Goal: Task Accomplishment & Management: Complete application form

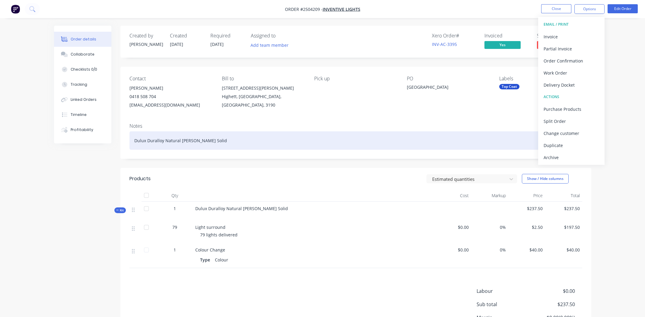
click at [238, 138] on div "Dulux Duralloy Natural [PERSON_NAME] Solid" at bounding box center [355, 140] width 452 height 18
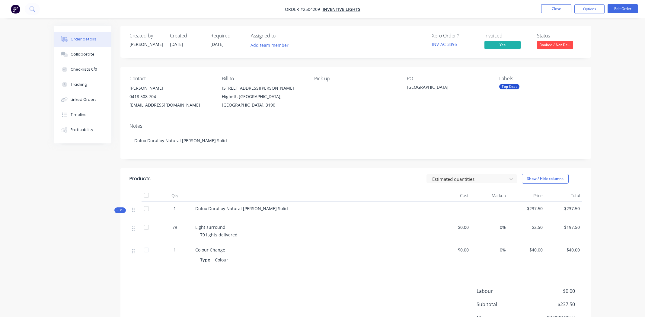
click at [560, 45] on span "Booked / Not De..." at bounding box center [555, 45] width 36 height 8
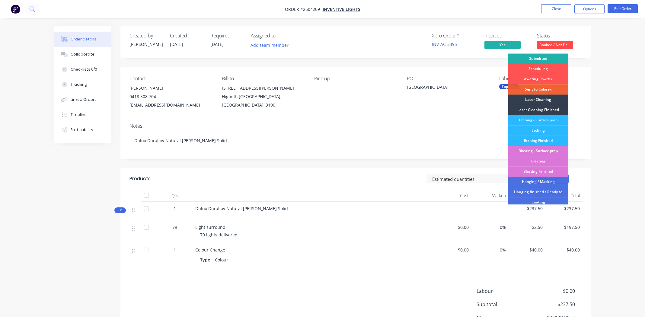
click at [537, 57] on div "Submitted" at bounding box center [538, 58] width 60 height 10
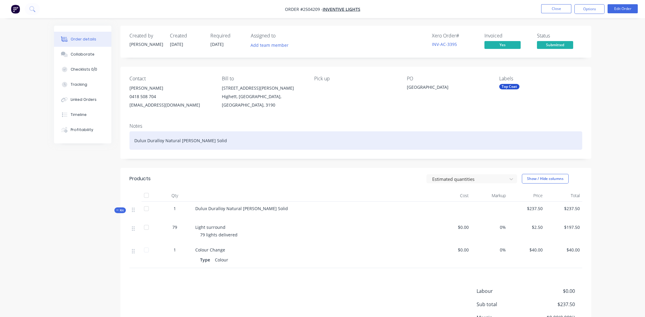
drag, startPoint x: 395, startPoint y: 135, endPoint x: 432, endPoint y: 133, distance: 37.1
click at [395, 138] on div "Dulux Duralloy Natural [PERSON_NAME] Solid" at bounding box center [355, 140] width 452 height 18
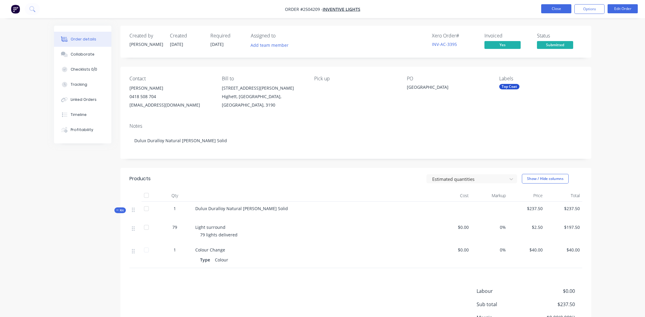
click at [559, 8] on button "Close" at bounding box center [556, 8] width 30 height 9
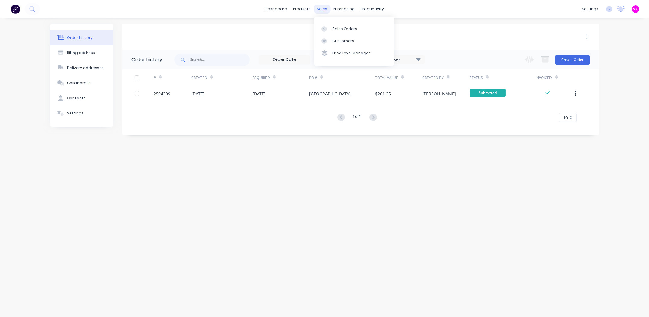
click at [320, 7] on div "sales" at bounding box center [322, 9] width 17 height 9
click at [335, 24] on link "Sales Orders" at bounding box center [354, 29] width 80 height 12
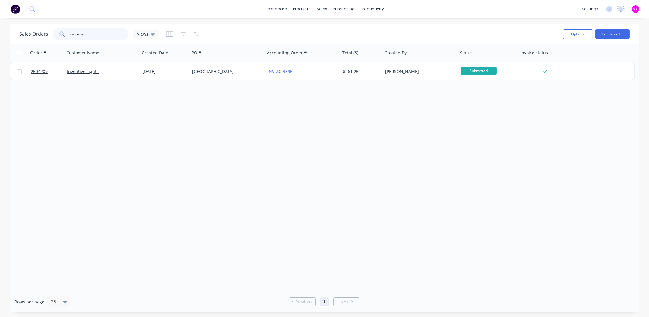
click at [100, 36] on input "inventive" at bounding box center [99, 34] width 59 height 12
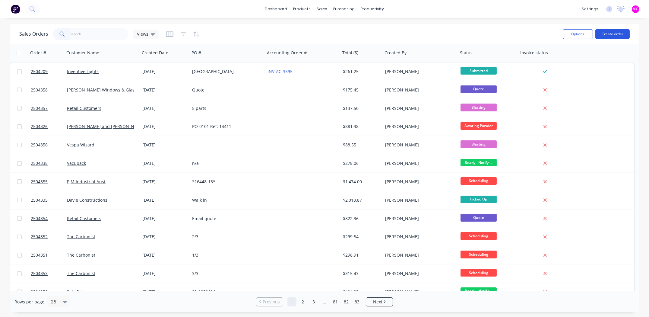
click at [606, 33] on button "Create order" at bounding box center [612, 34] width 34 height 10
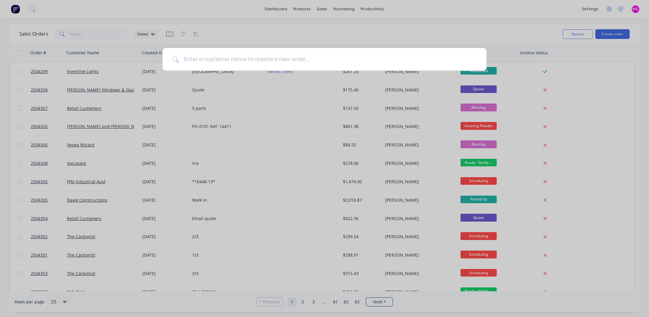
click at [228, 61] on input at bounding box center [328, 59] width 298 height 23
click at [202, 60] on input at bounding box center [328, 59] width 298 height 23
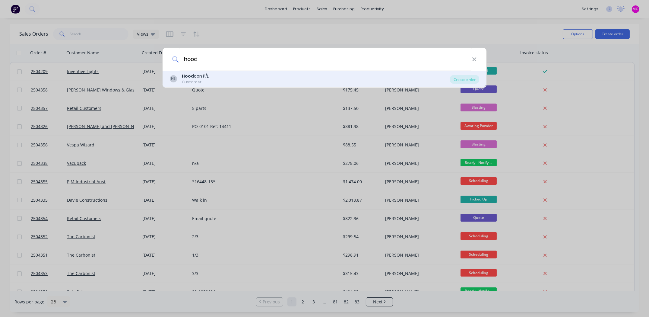
type input "hood"
click at [193, 75] on b "Hood" at bounding box center [188, 76] width 12 height 6
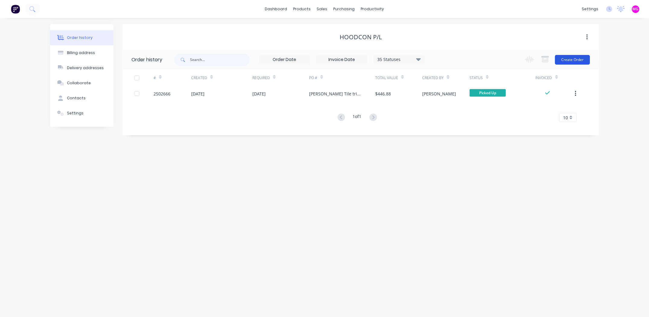
click at [573, 57] on button "Create Order" at bounding box center [572, 60] width 35 height 10
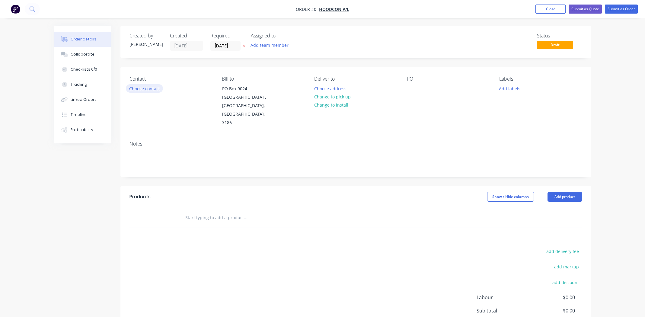
click at [135, 88] on button "Choose contact" at bounding box center [144, 88] width 37 height 8
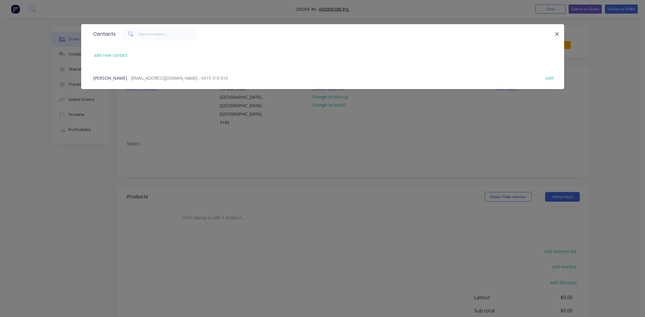
click at [99, 78] on span "[PERSON_NAME]" at bounding box center [110, 78] width 34 height 6
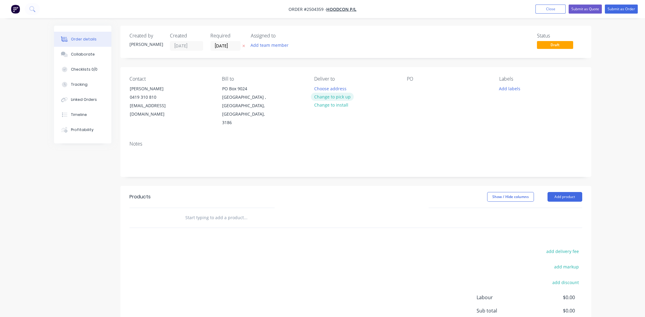
click at [324, 96] on button "Change to pick up" at bounding box center [332, 97] width 43 height 8
click at [411, 88] on div at bounding box center [412, 88] width 10 height 9
click at [510, 87] on button "Add labels" at bounding box center [510, 88] width 28 height 8
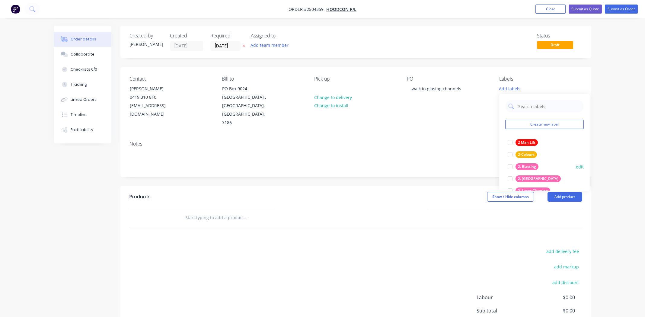
click at [511, 167] on div at bounding box center [510, 166] width 12 height 12
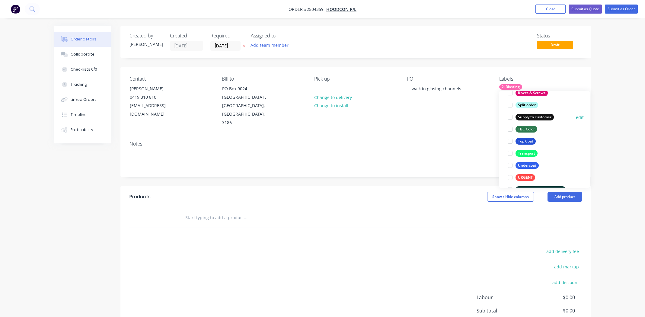
scroll to position [482, 0]
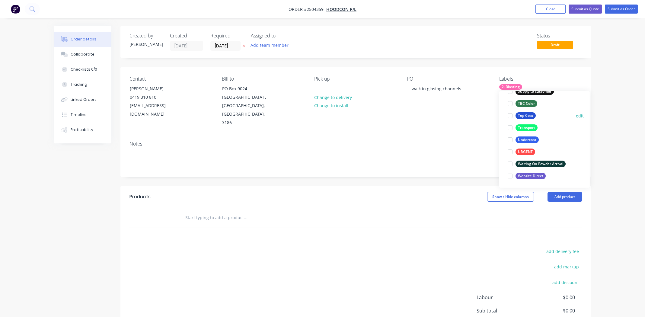
click at [509, 113] on div at bounding box center [510, 115] width 12 height 12
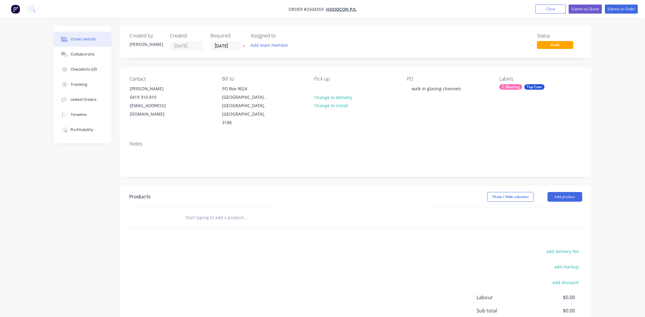
click at [476, 136] on div "Notes" at bounding box center [355, 156] width 471 height 40
click at [565, 192] on button "Add product" at bounding box center [564, 197] width 35 height 10
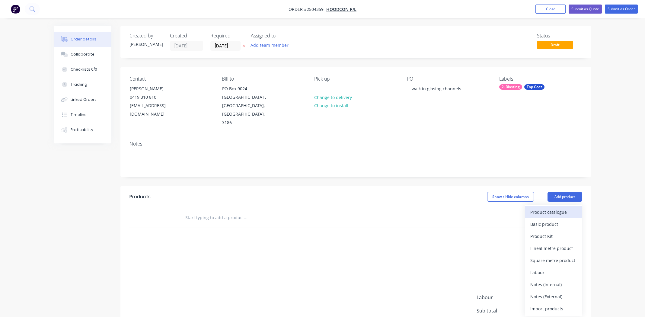
click at [543, 208] on div "Product catalogue" at bounding box center [553, 212] width 46 height 9
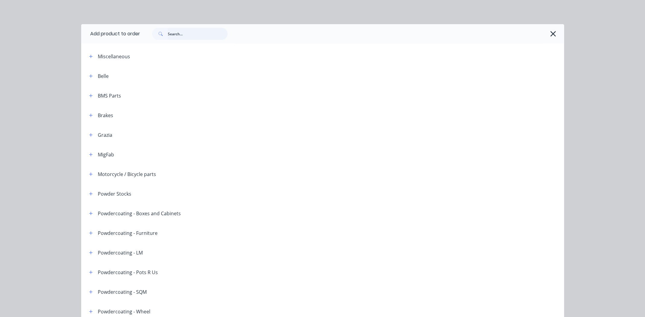
click at [182, 32] on input "text" at bounding box center [198, 34] width 60 height 12
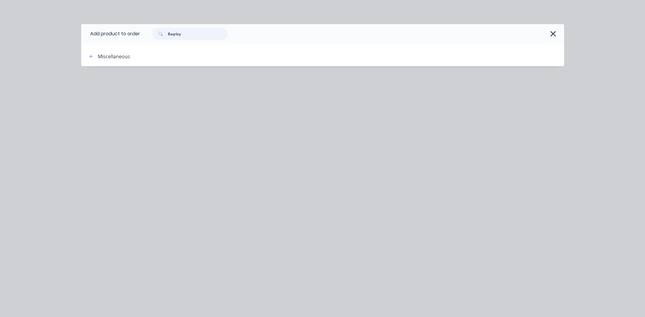
click at [175, 34] on input "Baqrley" at bounding box center [198, 34] width 60 height 12
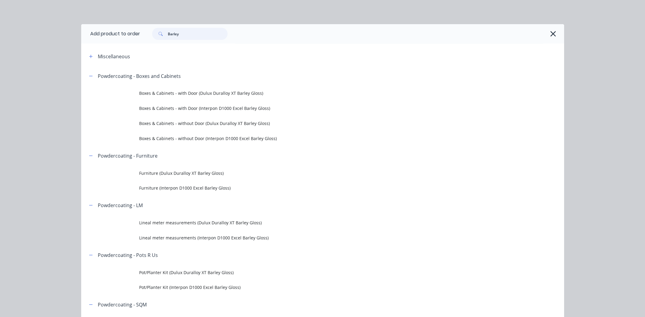
click at [190, 31] on input "Barley" at bounding box center [198, 34] width 60 height 12
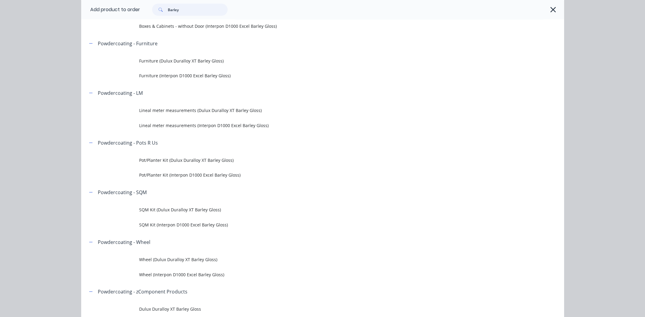
scroll to position [120, 0]
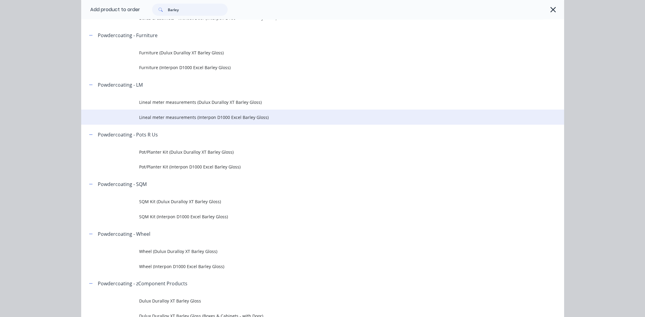
type input "Barley"
click at [227, 116] on span "Lineal meter measurements (Interpon D1000 Excel Barley Gloss)" at bounding box center [309, 117] width 340 height 6
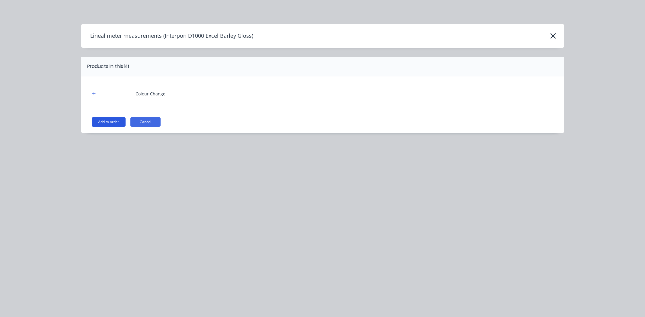
click at [110, 119] on button "Add to order" at bounding box center [109, 122] width 34 height 10
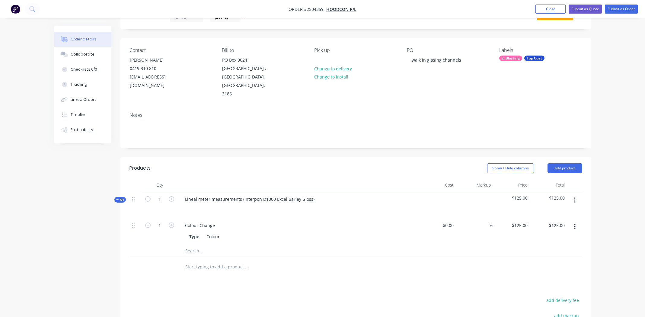
scroll to position [120, 0]
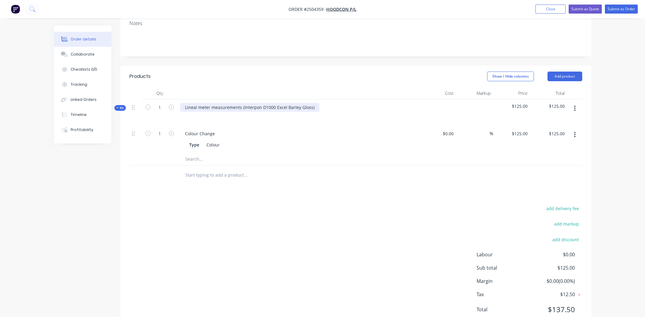
click at [313, 103] on div "Lineal meter measurements (Interpon D1000 Excel Barley Gloss)" at bounding box center [249, 107] width 139 height 9
click at [242, 103] on div "Lineal meter measurements (Interpon D1000 Excel Barley Gloss" at bounding box center [249, 107] width 138 height 9
click at [132, 132] on icon at bounding box center [133, 134] width 3 height 5
click at [575, 106] on icon "button" at bounding box center [574, 108] width 1 height 5
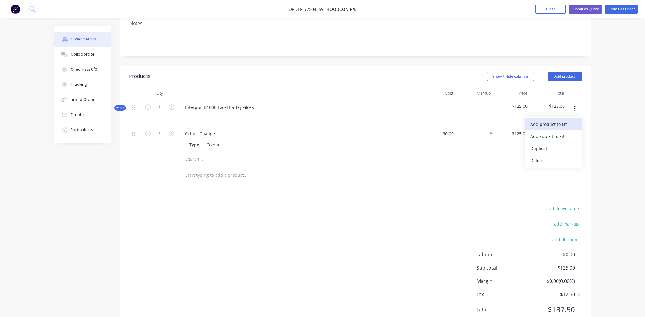
click at [560, 120] on div "Add product to kit" at bounding box center [553, 124] width 46 height 9
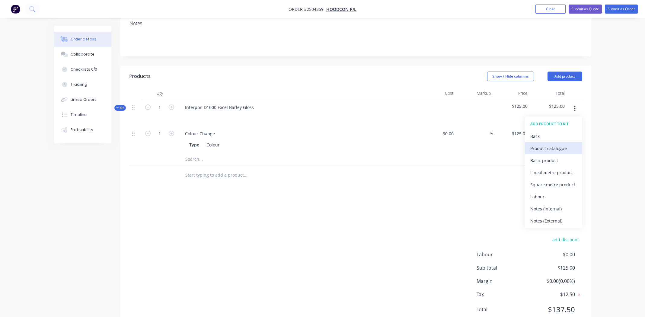
click at [557, 144] on div "Product catalogue" at bounding box center [553, 148] width 46 height 9
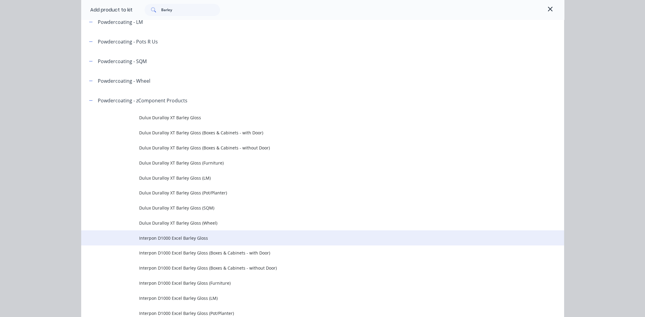
scroll to position [154, 0]
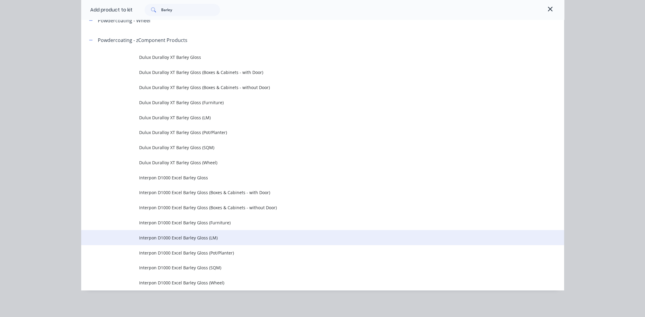
click at [180, 236] on span "Interpon D1000 Excel Barley Gloss (LM)" at bounding box center [309, 237] width 340 height 6
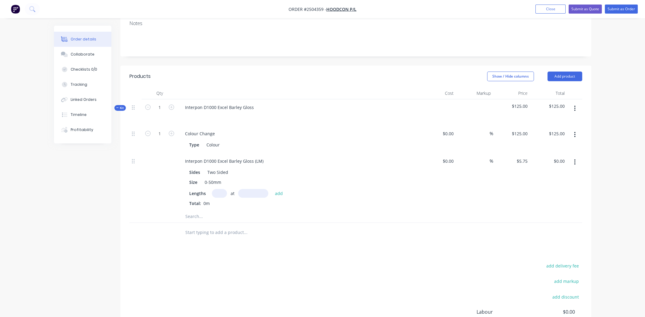
click at [224, 189] on input "text" at bounding box center [219, 193] width 15 height 9
type input "4"
type input "2700"
click at [272, 189] on button "add" at bounding box center [279, 193] width 14 height 8
type input "$62.10"
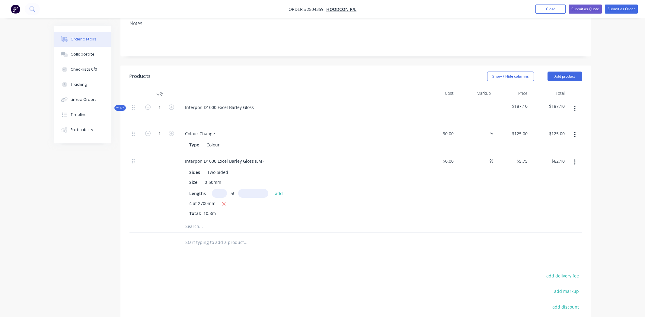
click at [353, 202] on div "1 Colour Change Type Colour $0.00 $0.00 % $125.00 $125.00 $125.00 $125.00 Inter…" at bounding box center [355, 178] width 452 height 107
click at [359, 200] on div "4 at 2700mm Total: 10.8m" at bounding box center [298, 208] width 218 height 16
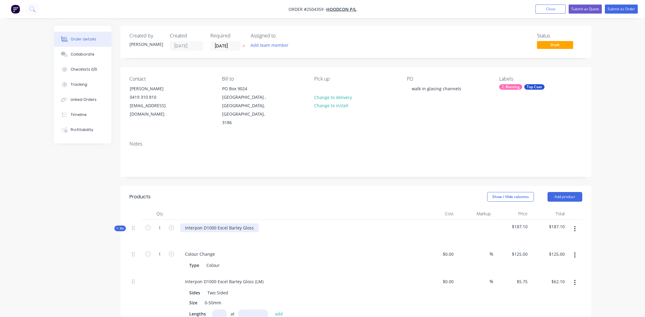
click at [212, 223] on div "Interpon D1000 Excel Barley Gloss" at bounding box center [219, 227] width 78 height 9
click at [213, 223] on div "Interpon D1000 Excel Barley Gloss" at bounding box center [219, 227] width 78 height 9
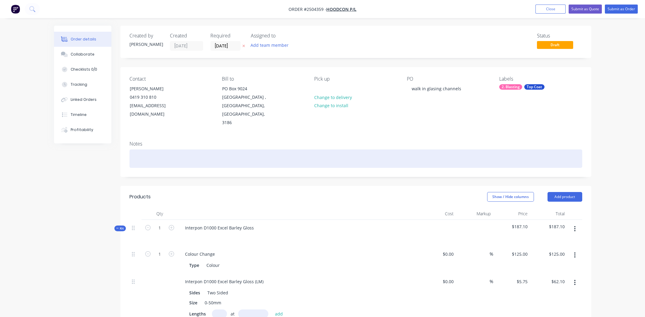
click at [175, 149] on div at bounding box center [355, 158] width 452 height 18
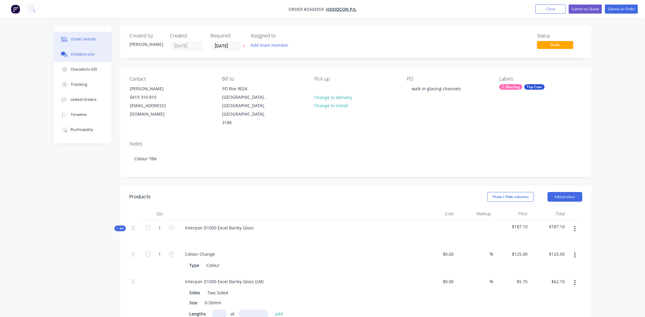
click at [83, 49] on button "Collaborate" at bounding box center [82, 54] width 57 height 15
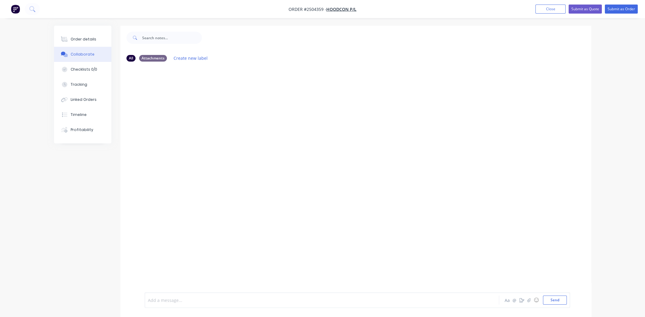
click at [189, 301] on div at bounding box center [305, 300] width 314 height 6
click at [236, 89] on icon "button" at bounding box center [235, 90] width 1 height 5
click at [246, 102] on button "Edit" at bounding box center [258, 102] width 38 height 10
click at [557, 301] on button "Send" at bounding box center [555, 299] width 24 height 9
click at [79, 34] on button "Order details" at bounding box center [82, 39] width 57 height 15
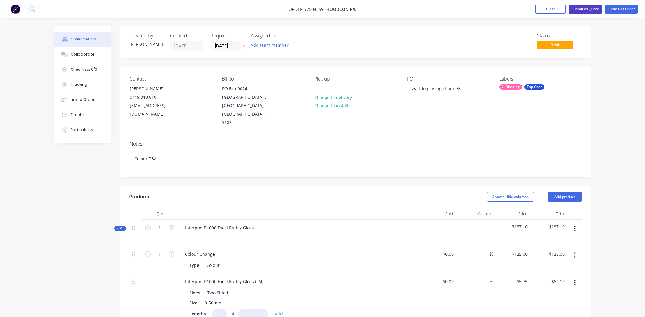
click at [585, 7] on button "Submit as Quote" at bounding box center [584, 9] width 33 height 9
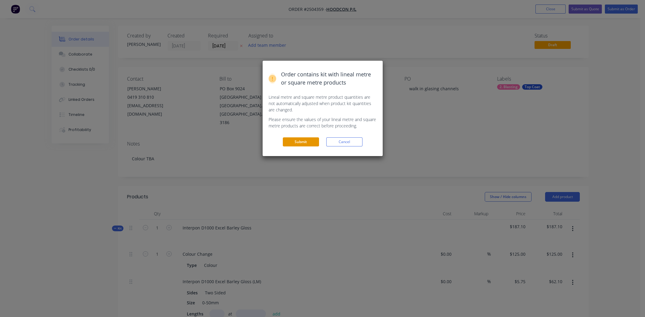
click at [299, 138] on button "Submit" at bounding box center [301, 141] width 36 height 9
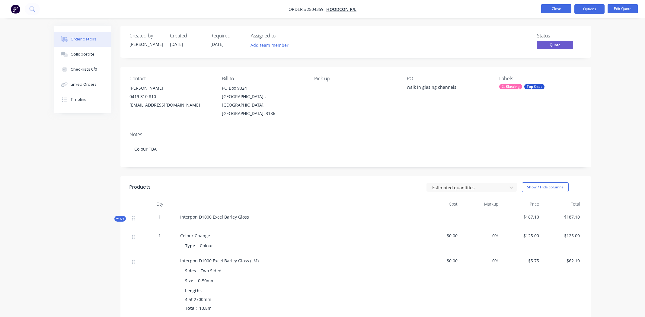
click at [556, 6] on button "Close" at bounding box center [556, 8] width 30 height 9
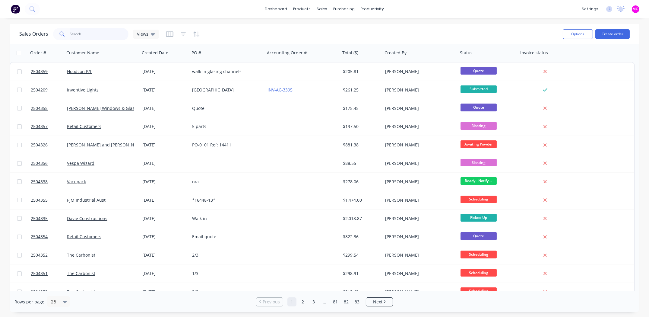
click at [74, 32] on input "text" at bounding box center [99, 34] width 59 height 12
click at [608, 32] on button "Create order" at bounding box center [612, 34] width 34 height 10
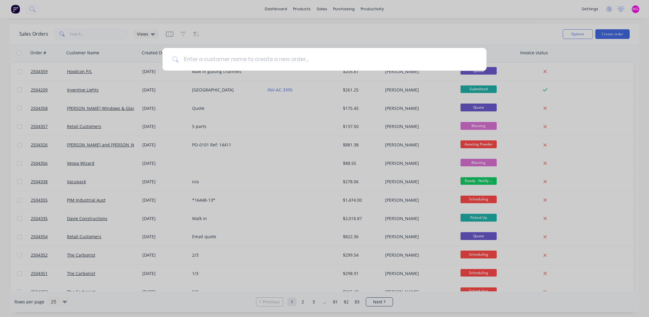
click at [221, 59] on input at bounding box center [328, 59] width 298 height 23
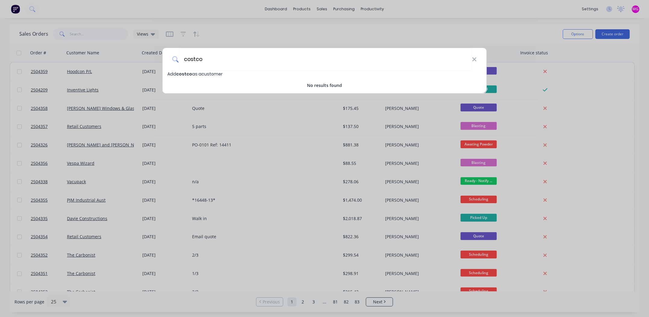
type input "costco"
click at [178, 74] on span "costco" at bounding box center [184, 74] width 16 height 6
select select "AU"
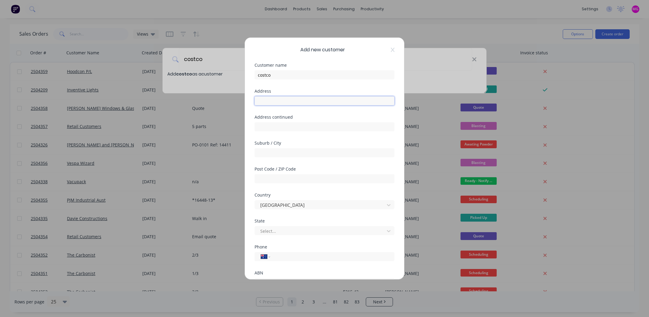
click at [301, 101] on input "text" at bounding box center [325, 100] width 140 height 9
paste input "[STREET_ADDRESS]"
drag, startPoint x: 281, startPoint y: 101, endPoint x: 338, endPoint y: 98, distance: 58.0
click at [338, 98] on input "[STREET_ADDRESS]" at bounding box center [325, 100] width 140 height 9
type input "8 Chifley Dr"
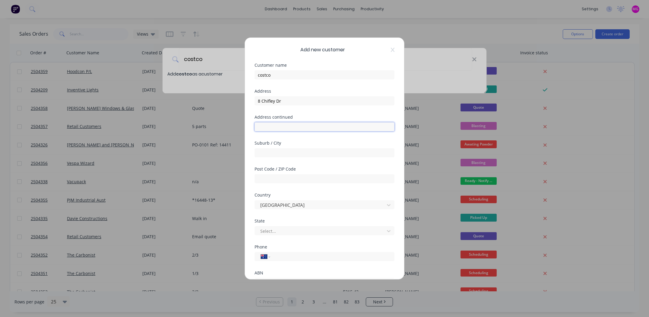
click at [285, 127] on input "text" at bounding box center [325, 126] width 140 height 9
click at [322, 189] on div "Post Code / ZIP Code" at bounding box center [325, 180] width 140 height 26
click at [292, 152] on input "text" at bounding box center [325, 152] width 140 height 9
type input "Moorabbin"
type input "3189"
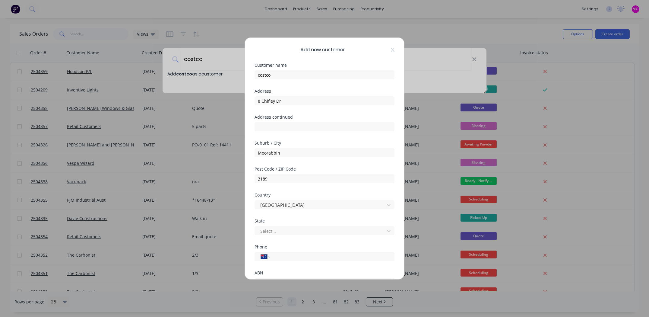
type input "[PHONE_NUMBER]"
click at [298, 181] on input "3189" at bounding box center [325, 178] width 140 height 9
click at [470, 169] on div "Add new customer Customer name costco Address 8 Chifley Dr Address continued Su…" at bounding box center [324, 158] width 649 height 317
click at [289, 127] on input "text" at bounding box center [325, 126] width 140 height 9
paste input ", [GEOGRAPHIC_DATA]"
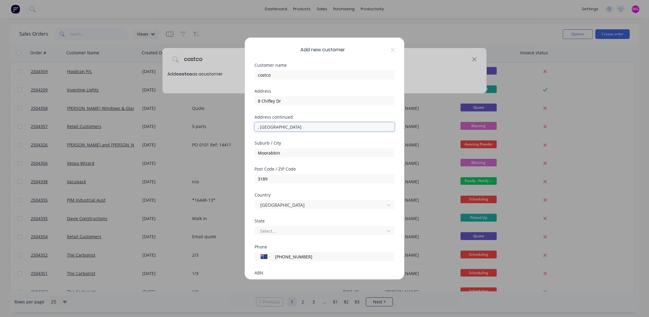
click at [282, 126] on input ", [GEOGRAPHIC_DATA]" at bounding box center [325, 126] width 140 height 9
click at [259, 128] on input ", [GEOGRAPHIC_DATA]" at bounding box center [325, 126] width 140 height 9
click at [340, 126] on input "[GEOGRAPHIC_DATA]" at bounding box center [325, 126] width 140 height 9
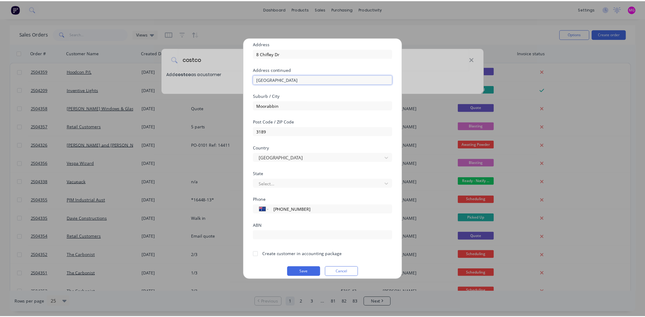
scroll to position [52, 0]
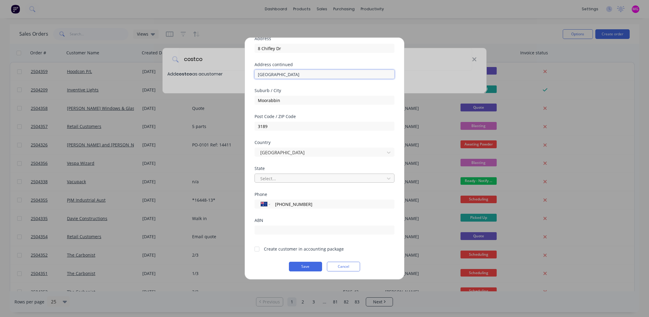
type input "[GEOGRAPHIC_DATA]"
click at [286, 177] on div at bounding box center [321, 179] width 122 height 8
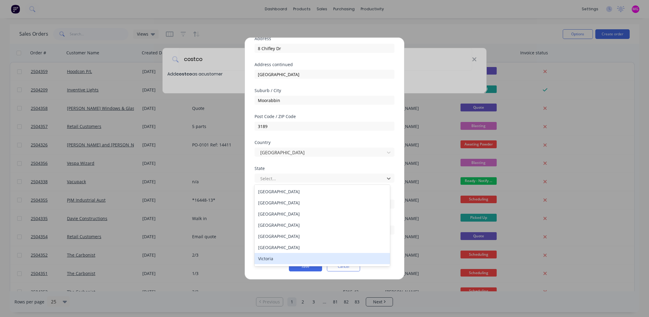
click at [268, 258] on div "Victoria" at bounding box center [322, 258] width 135 height 11
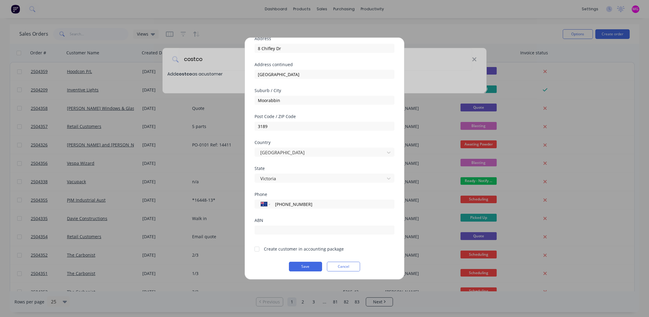
click at [258, 247] on div at bounding box center [257, 249] width 12 height 12
click at [298, 265] on button "Save" at bounding box center [305, 267] width 33 height 10
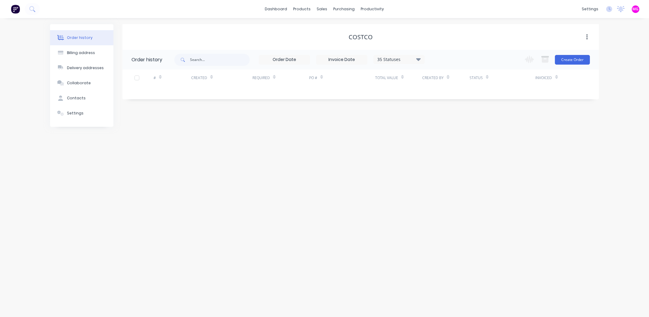
click at [306, 146] on div "Order history Billing address Delivery addresses Collaborate Contacts Settings …" at bounding box center [324, 167] width 649 height 299
click at [577, 58] on button "Create Order" at bounding box center [572, 60] width 35 height 10
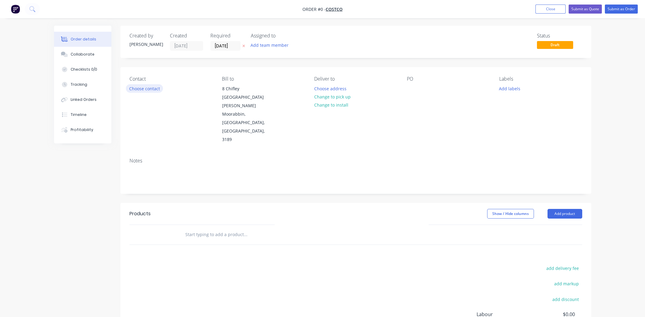
click at [138, 87] on button "Choose contact" at bounding box center [144, 88] width 37 height 8
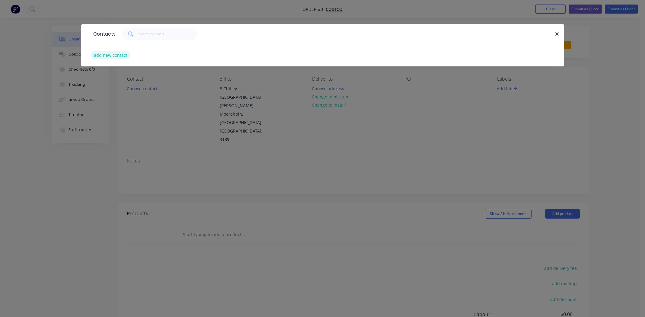
click at [113, 56] on button "add new contact" at bounding box center [111, 55] width 40 height 8
select select "AU"
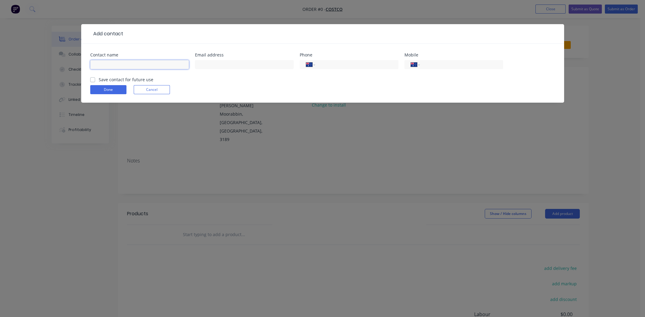
click at [118, 65] on input "text" at bounding box center [139, 64] width 99 height 9
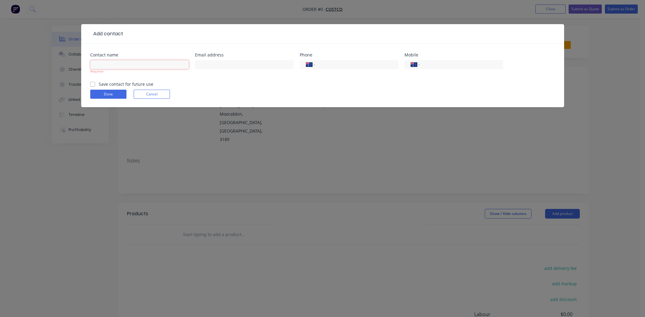
drag, startPoint x: 122, startPoint y: 65, endPoint x: 133, endPoint y: 65, distance: 10.6
click at [122, 65] on input "text" at bounding box center [139, 64] width 99 height 9
type input "[PERSON_NAME]"
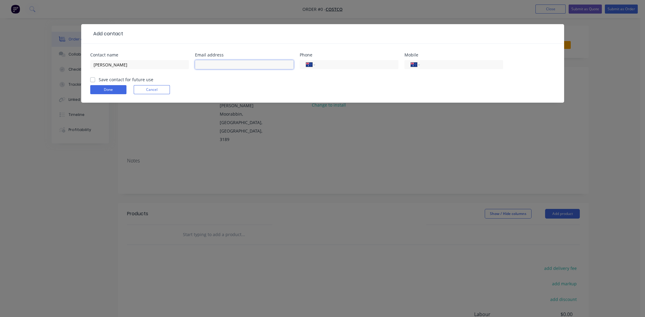
drag, startPoint x: 214, startPoint y: 63, endPoint x: 218, endPoint y: 62, distance: 4.0
click at [215, 63] on input "text" at bounding box center [244, 64] width 99 height 9
paste input "[PERSON_NAME][EMAIL_ADDRESS][PERSON_NAME][DOMAIN_NAME]"
type input "[PERSON_NAME][EMAIL_ADDRESS][PERSON_NAME][DOMAIN_NAME]"
click at [446, 65] on input "tel" at bounding box center [460, 64] width 72 height 7
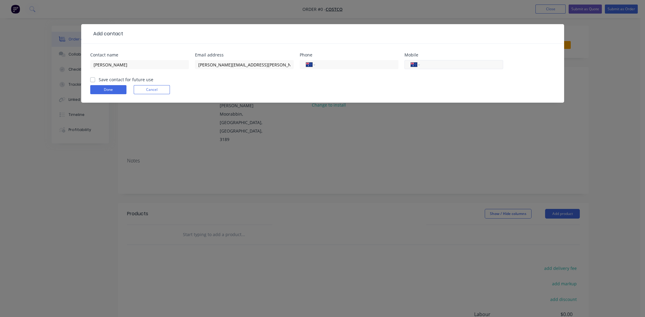
paste input "[PHONE_NUMBER]"
type input "[PHONE_NUMBER]"
paste input "[PHONE_NUMBER]"
type input "[PHONE_NUMBER]"
click at [462, 62] on input "[PHONE_NUMBER]" at bounding box center [460, 64] width 72 height 7
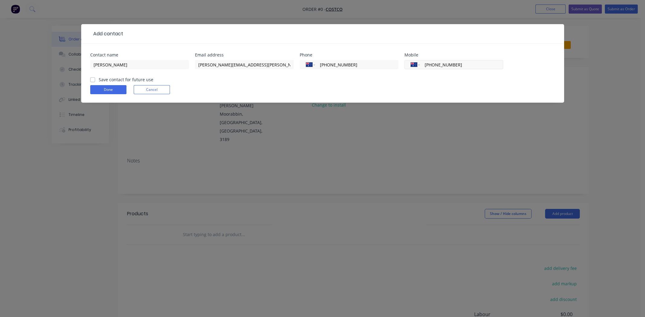
drag, startPoint x: 480, startPoint y: 64, endPoint x: 424, endPoint y: 65, distance: 56.4
click at [424, 65] on input "[PHONE_NUMBER]" at bounding box center [460, 64] width 72 height 7
click at [99, 79] on label "Save contact for future use" at bounding box center [126, 79] width 55 height 6
click at [92, 79] on input "Save contact for future use" at bounding box center [92, 79] width 5 height 6
checkbox input "true"
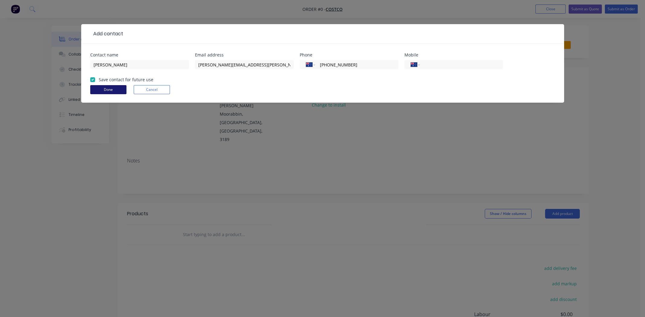
click at [107, 89] on button "Done" at bounding box center [108, 89] width 36 height 9
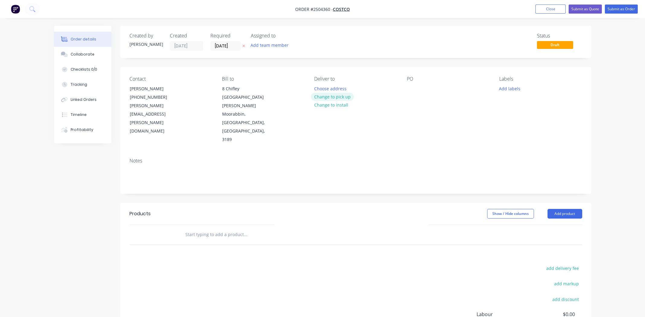
click at [341, 94] on button "Change to pick up" at bounding box center [332, 97] width 43 height 8
click at [412, 88] on div at bounding box center [412, 88] width 10 height 9
click at [505, 88] on button "Add labels" at bounding box center [510, 88] width 28 height 8
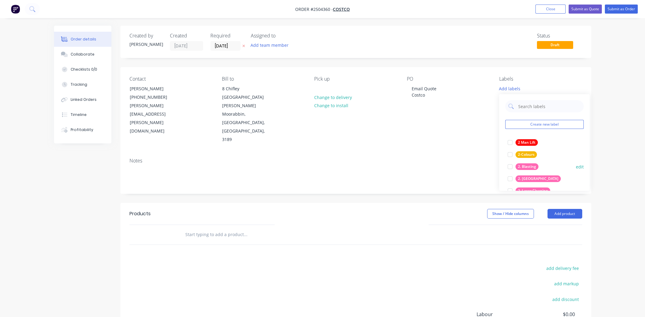
click at [509, 166] on div at bounding box center [510, 166] width 12 height 12
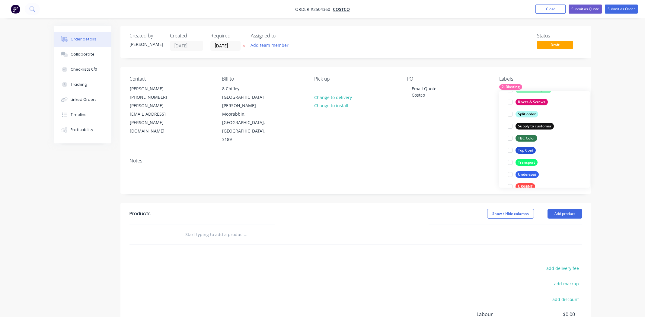
scroll to position [482, 0]
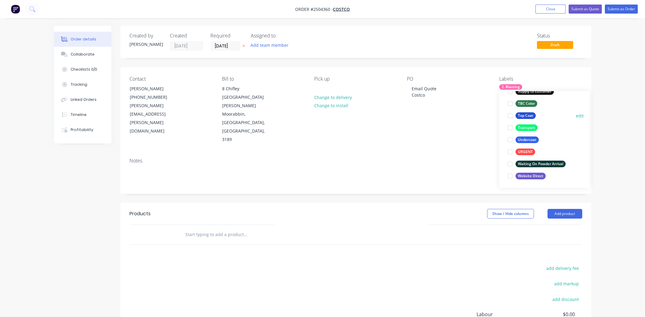
click at [512, 113] on div at bounding box center [510, 115] width 12 height 12
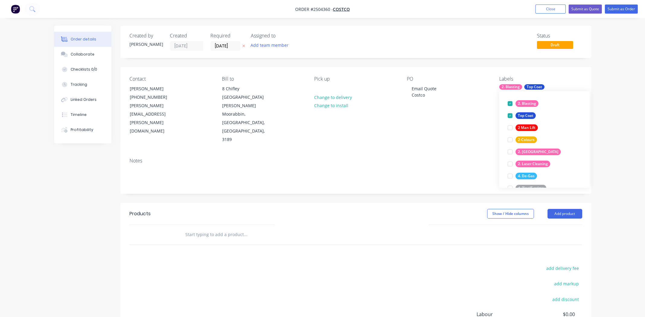
click at [290, 264] on div "add delivery fee add markup add discount Labour $0.00 Sub total $0.00 Margin $0…" at bounding box center [355, 322] width 452 height 116
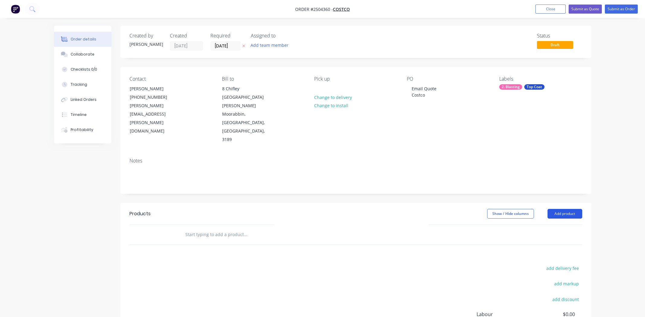
click at [560, 209] on button "Add product" at bounding box center [564, 214] width 35 height 10
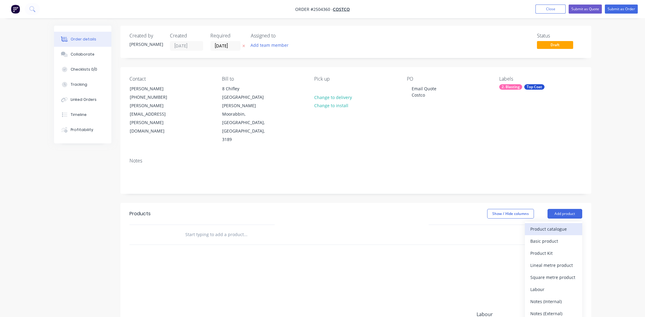
click at [553, 224] on div "Product catalogue" at bounding box center [553, 228] width 46 height 9
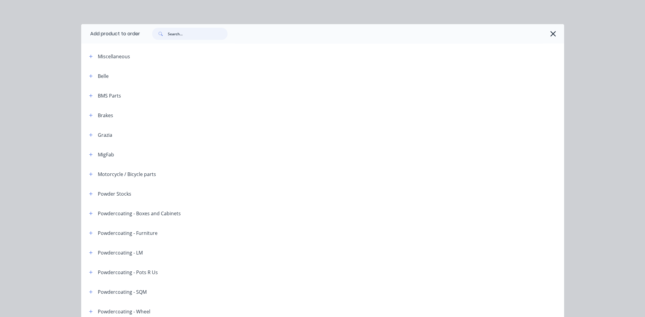
click at [191, 33] on input "text" at bounding box center [198, 34] width 60 height 12
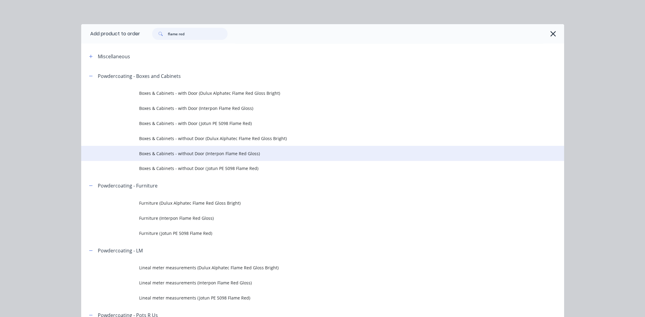
type input "flame red"
click at [235, 154] on span "Boxes & Cabinets - without Door (Interpon Flame Red Gloss)" at bounding box center [309, 153] width 340 height 6
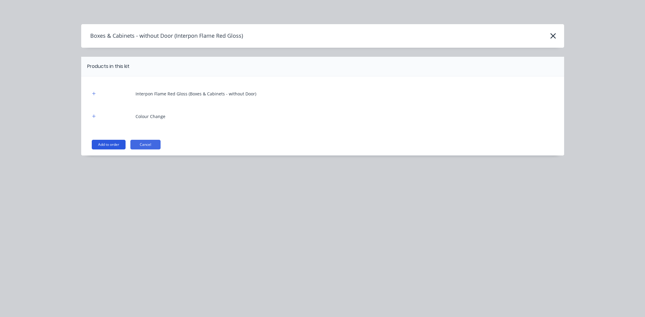
click at [101, 146] on button "Add to order" at bounding box center [109, 145] width 34 height 10
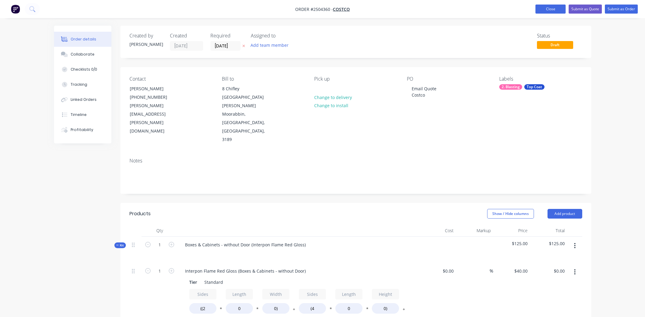
click at [553, 13] on button "Close" at bounding box center [550, 9] width 30 height 9
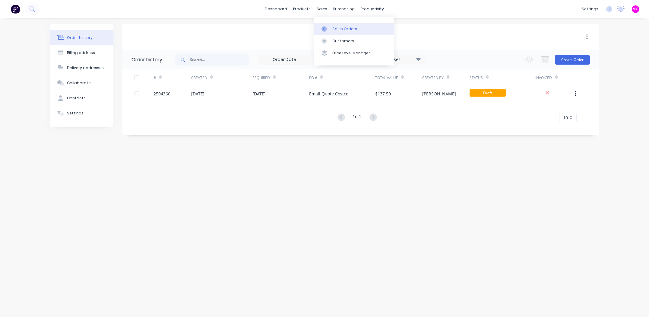
click at [340, 27] on div "Sales Orders" at bounding box center [344, 28] width 25 height 5
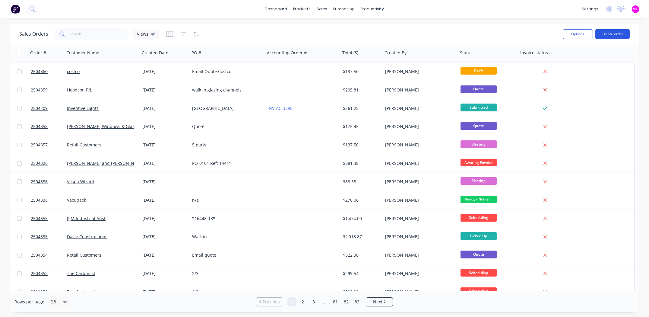
click at [612, 32] on button "Create order" at bounding box center [612, 34] width 34 height 10
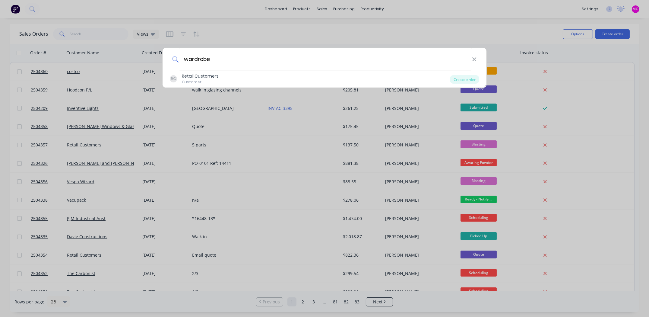
type input "wardrobe"
click at [325, 11] on div "wardrobe RC Retail Customers Customer Create order" at bounding box center [324, 158] width 649 height 317
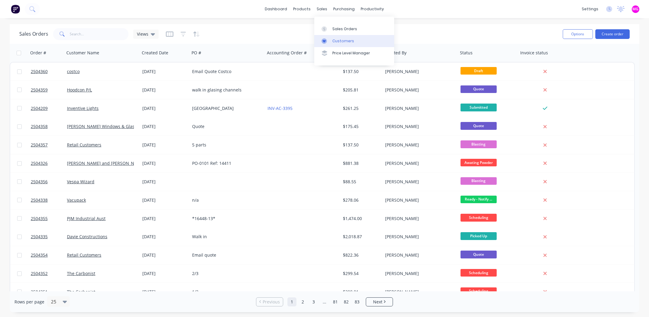
click at [339, 39] on div "Customers" at bounding box center [343, 40] width 22 height 5
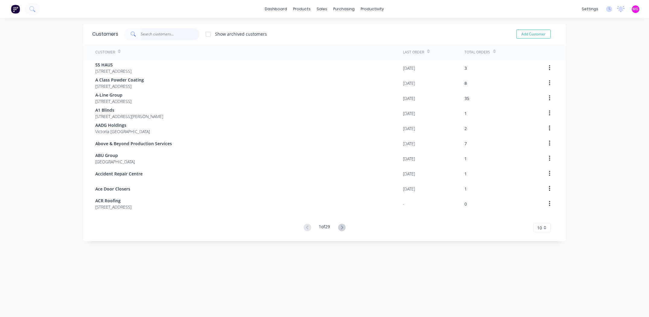
click at [155, 35] on input "text" at bounding box center [170, 34] width 59 height 12
click at [542, 32] on button "Add Customer" at bounding box center [533, 34] width 34 height 9
select select "AU"
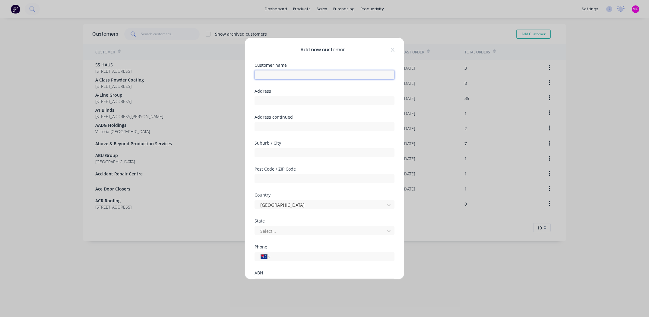
click at [300, 77] on input "text" at bounding box center [325, 74] width 140 height 9
type input "Wardrobe World"
type input "[STREET_ADDRESS]"
type input "Moorabbin"
type input "3189"
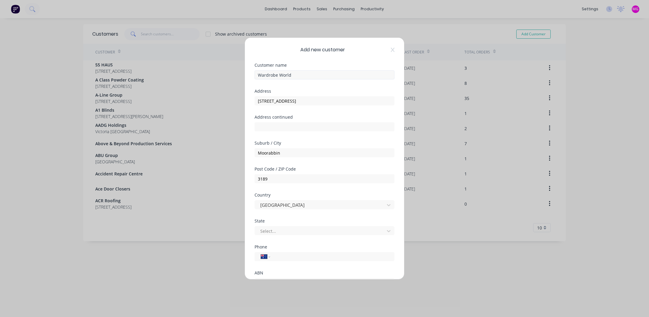
type input "[PHONE_NUMBER]"
click at [301, 237] on div "State Select..." at bounding box center [325, 232] width 140 height 26
click at [303, 232] on div at bounding box center [321, 231] width 122 height 8
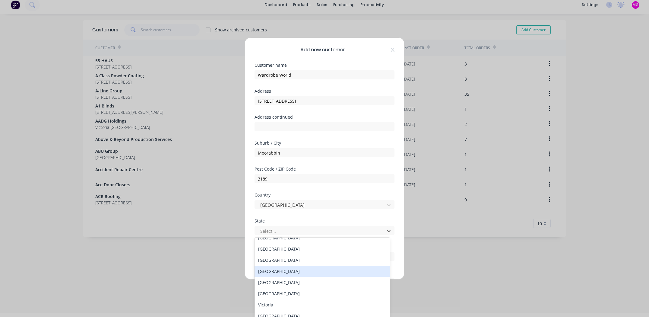
scroll to position [10, 0]
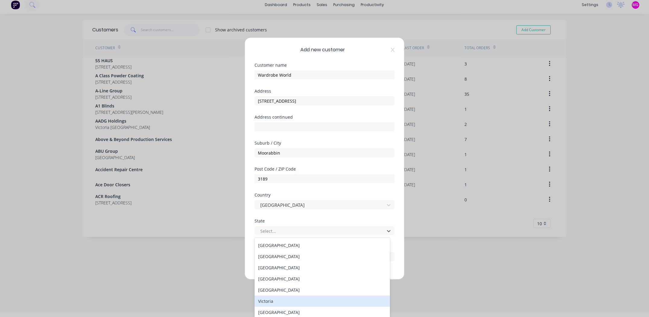
click at [274, 300] on div "Victoria" at bounding box center [322, 300] width 135 height 11
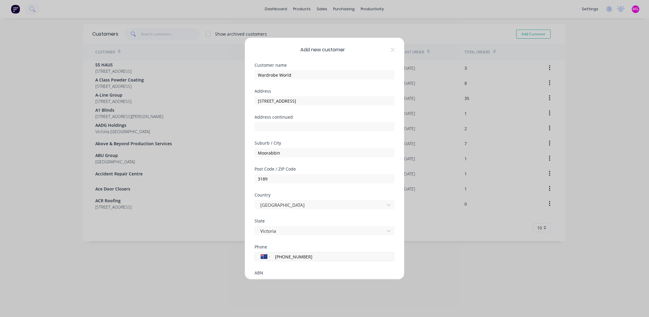
drag, startPoint x: 313, startPoint y: 257, endPoint x: 261, endPoint y: 254, distance: 52.9
click at [261, 254] on div "International [GEOGRAPHIC_DATA] [GEOGRAPHIC_DATA] [GEOGRAPHIC_DATA] [GEOGRAPHIC…" at bounding box center [325, 256] width 140 height 9
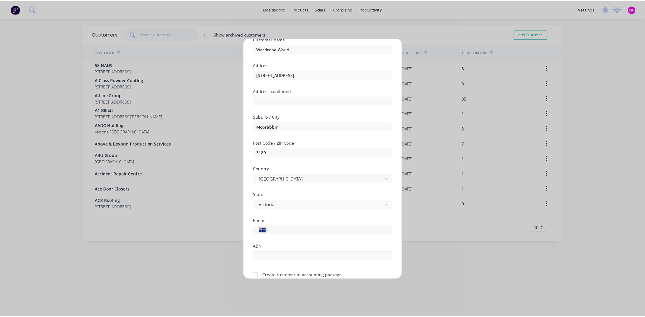
scroll to position [52, 0]
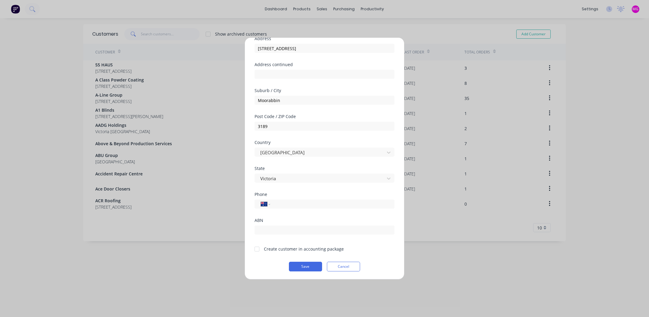
click at [257, 249] on div at bounding box center [257, 249] width 12 height 12
click at [303, 265] on button "Save" at bounding box center [305, 267] width 33 height 10
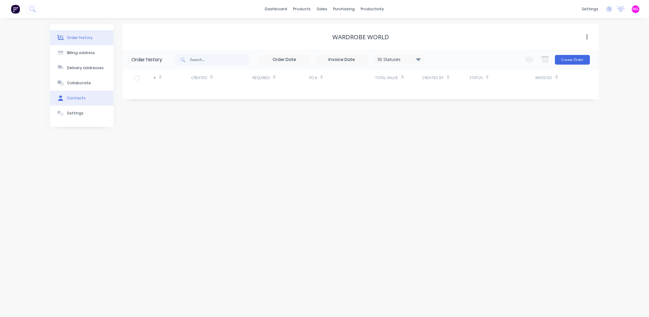
click at [89, 98] on button "Contacts" at bounding box center [81, 97] width 63 height 15
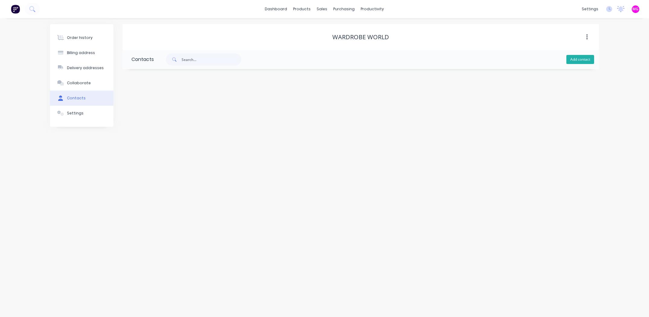
click at [579, 62] on button "Add contact" at bounding box center [580, 59] width 28 height 9
select select "AU"
click at [169, 105] on input "text" at bounding box center [181, 103] width 99 height 9
type input "[PERSON_NAME]"
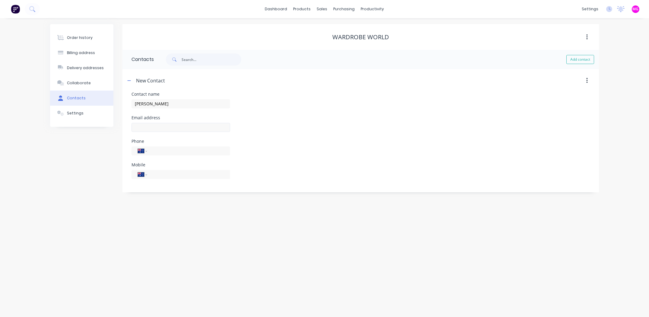
select select "AU"
click at [167, 126] on input "text" at bounding box center [181, 127] width 99 height 9
type input "[EMAIL_ADDRESS][DOMAIN_NAME]"
click at [174, 175] on input "tel" at bounding box center [187, 174] width 72 height 7
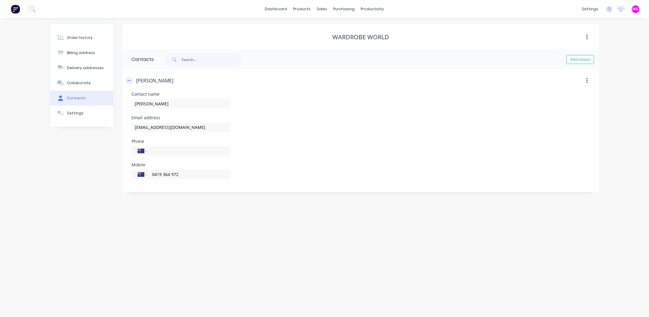
type input "0419 364 972"
click at [129, 80] on icon "button" at bounding box center [129, 80] width 4 height 4
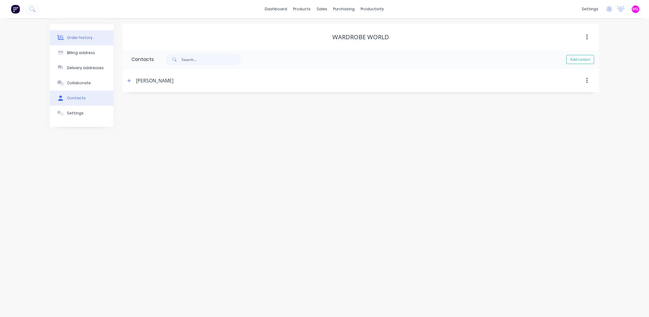
click at [84, 36] on div "Order history" at bounding box center [80, 37] width 26 height 5
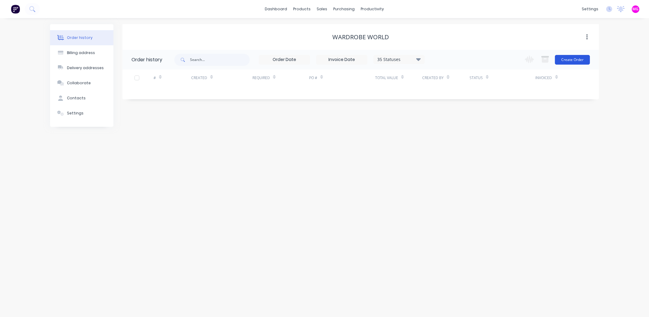
click at [570, 60] on button "Create Order" at bounding box center [572, 60] width 35 height 10
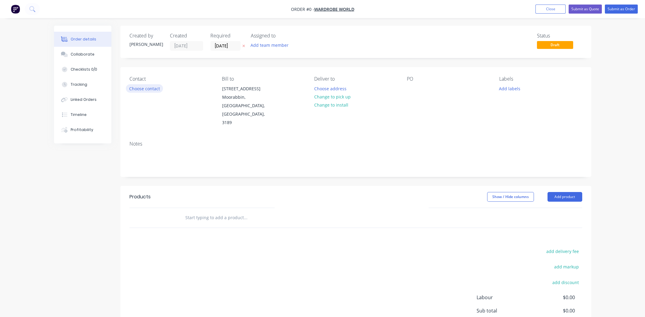
click at [143, 85] on button "Choose contact" at bounding box center [144, 88] width 37 height 8
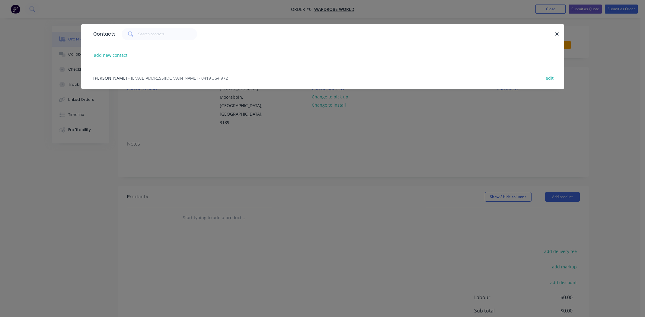
click at [134, 76] on span "- [EMAIL_ADDRESS][DOMAIN_NAME] - 0419 364 972" at bounding box center [178, 78] width 100 height 6
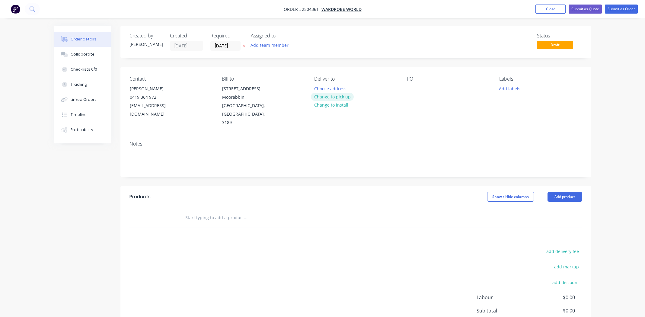
click at [335, 97] on button "Change to pick up" at bounding box center [332, 97] width 43 height 8
click at [412, 89] on div at bounding box center [412, 88] width 10 height 9
click at [561, 192] on button "Add product" at bounding box center [564, 197] width 35 height 10
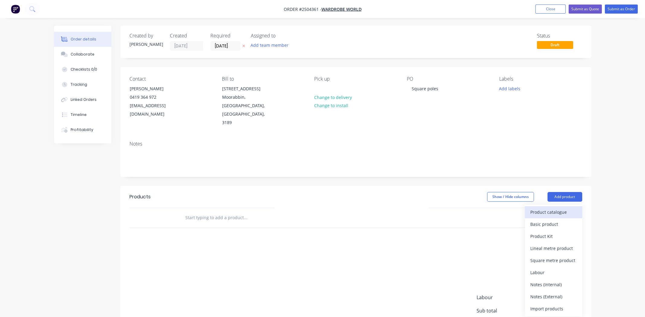
click at [559, 208] on div "Product catalogue" at bounding box center [553, 212] width 46 height 9
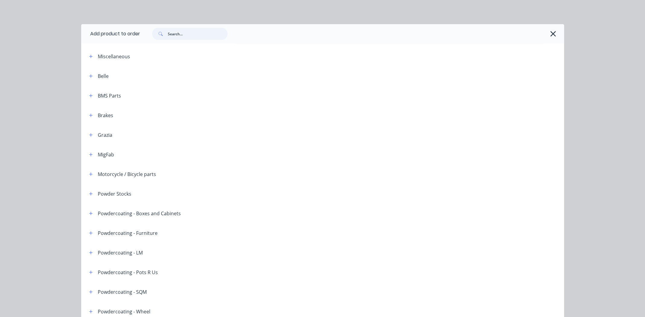
click at [189, 36] on input "text" at bounding box center [198, 34] width 60 height 12
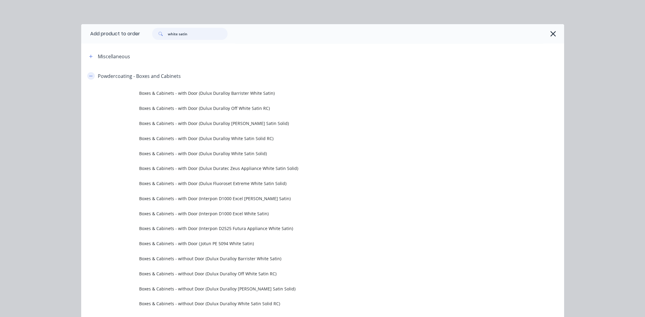
type input "white satin"
click at [90, 76] on icon "button" at bounding box center [91, 76] width 4 height 4
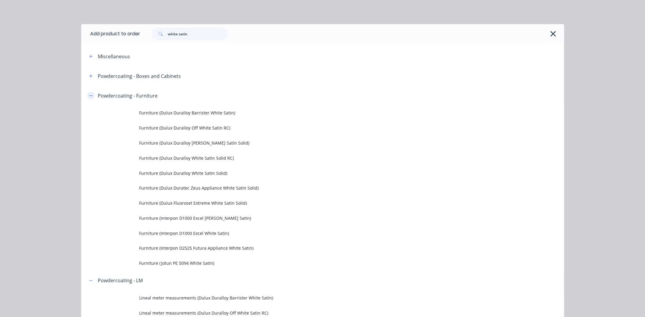
click at [90, 96] on button "button" at bounding box center [91, 96] width 8 height 8
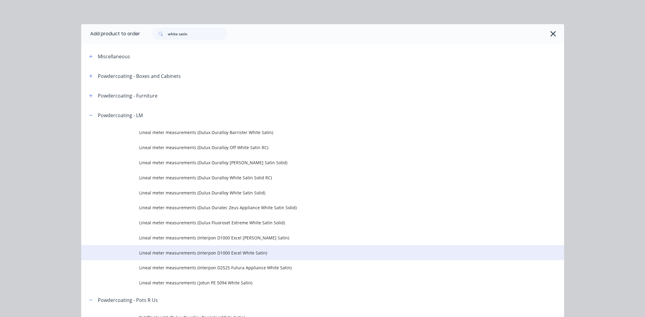
click at [215, 254] on span "Lineal meter measurements (Interpon D1000 Excel White Satin)" at bounding box center [309, 252] width 340 height 6
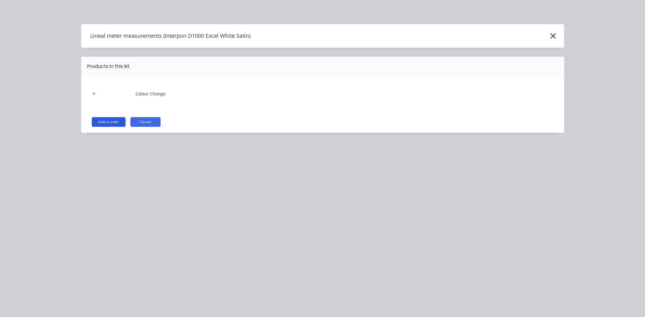
click at [107, 124] on button "Add to order" at bounding box center [109, 122] width 34 height 10
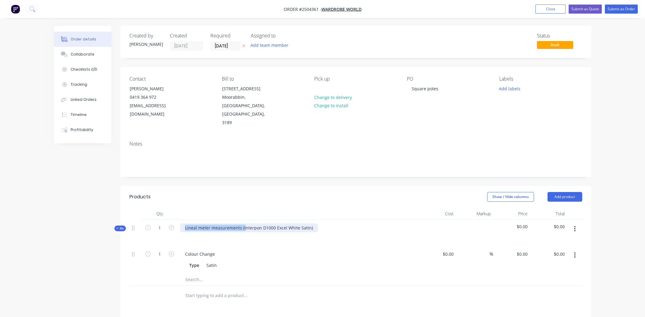
drag, startPoint x: 243, startPoint y: 210, endPoint x: 142, endPoint y: 198, distance: 101.7
click at [142, 208] on div "Qty Cost Markup Price Total Kit 1 Lineal meter measurements (Interpon D1000 Exc…" at bounding box center [355, 247] width 452 height 78
click at [576, 223] on button "button" at bounding box center [574, 228] width 14 height 11
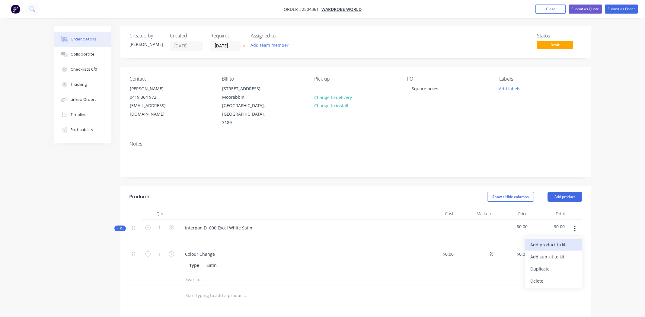
click at [568, 240] on div "Add product to kit" at bounding box center [553, 244] width 46 height 9
click at [559, 264] on div "Product catalogue" at bounding box center [553, 268] width 46 height 9
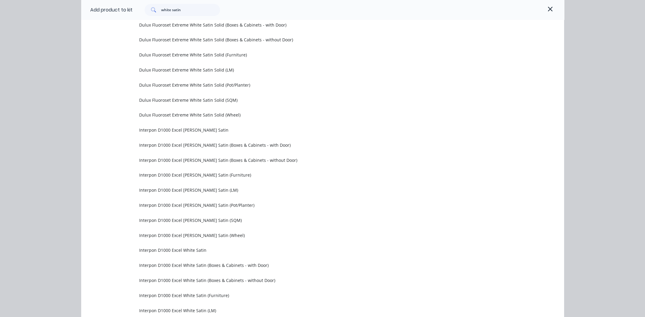
scroll to position [965, 0]
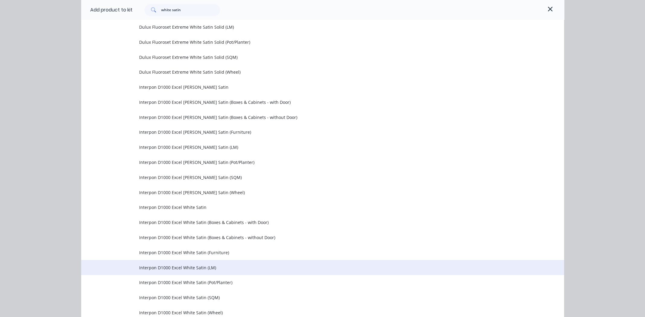
click at [228, 266] on span "Interpon D1000 Excel White Satin (LM)" at bounding box center [309, 267] width 340 height 6
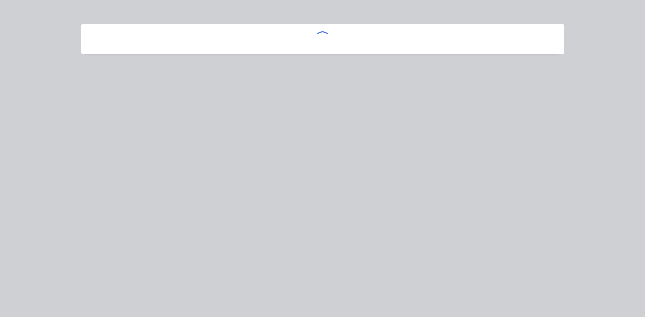
scroll to position [0, 0]
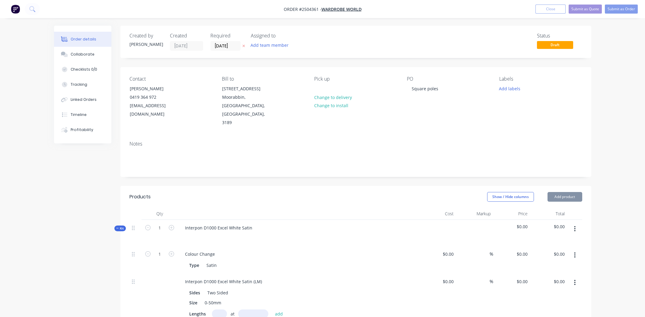
type input "$5.75"
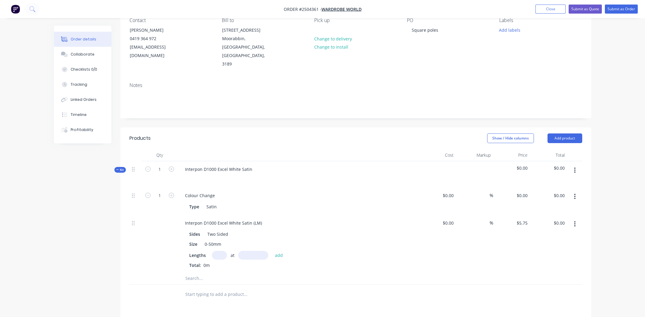
scroll to position [90, 0]
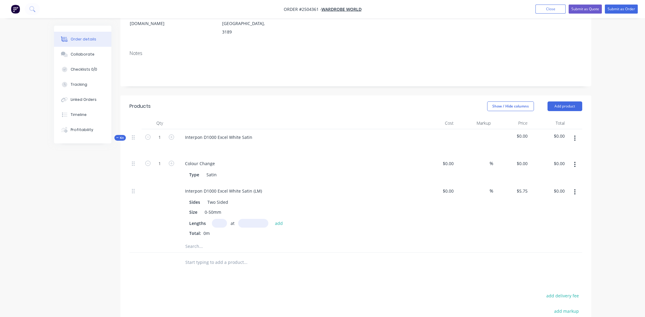
click at [220, 219] on input "text" at bounding box center [219, 223] width 15 height 9
type input "81"
type input "1"
type input "2100mm"
click at [280, 219] on button "add" at bounding box center [279, 223] width 14 height 8
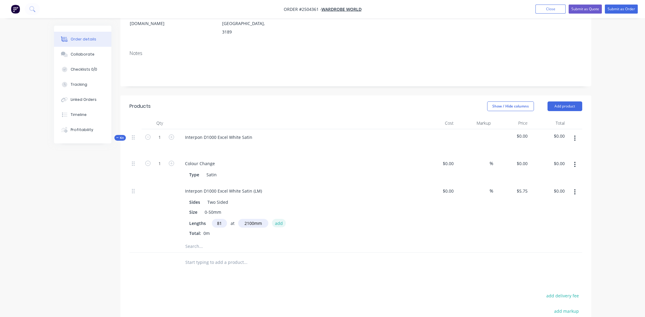
type input "$978.08"
click at [525, 217] on div "$5.75 $5.75" at bounding box center [511, 216] width 37 height 67
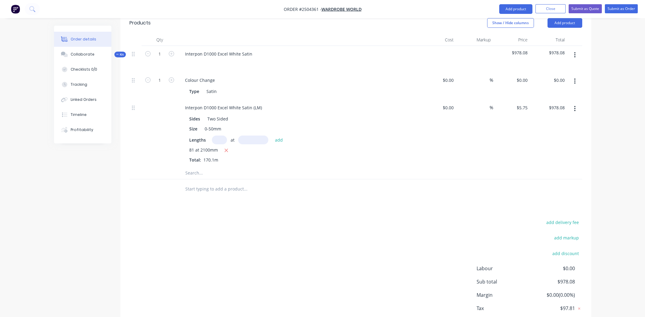
scroll to position [120, 0]
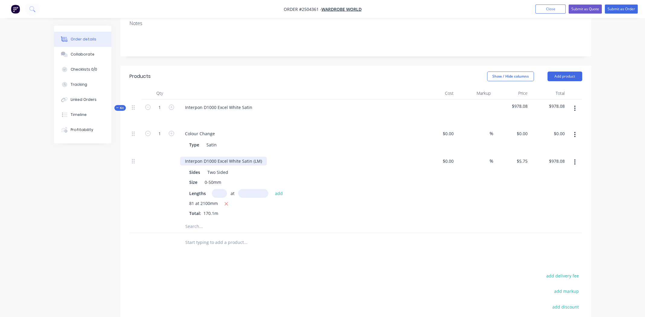
click at [247, 157] on div "Interpon D1000 Excel White Satin (LM)" at bounding box center [223, 161] width 87 height 9
click at [596, 194] on div "Order details Collaborate Checklists 0/0 Tracking Linked Orders Timeline Profit…" at bounding box center [322, 155] width 549 height 501
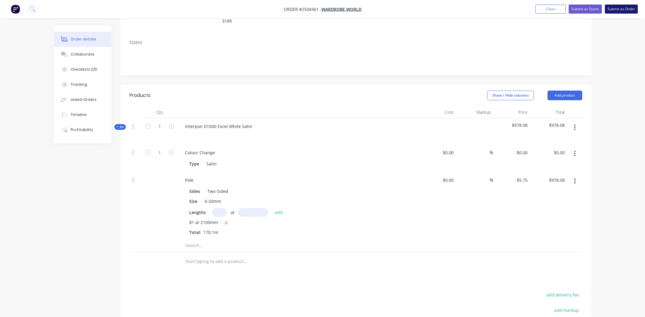
click at [624, 9] on button "Submit as Order" at bounding box center [621, 9] width 33 height 9
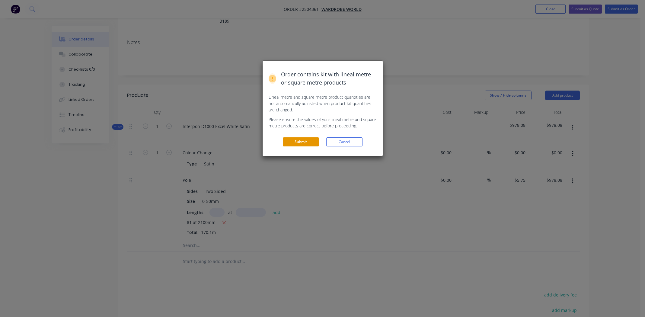
click at [299, 143] on button "Submit" at bounding box center [301, 141] width 36 height 9
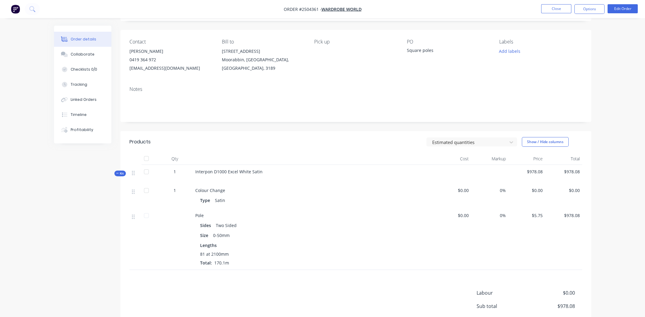
scroll to position [0, 0]
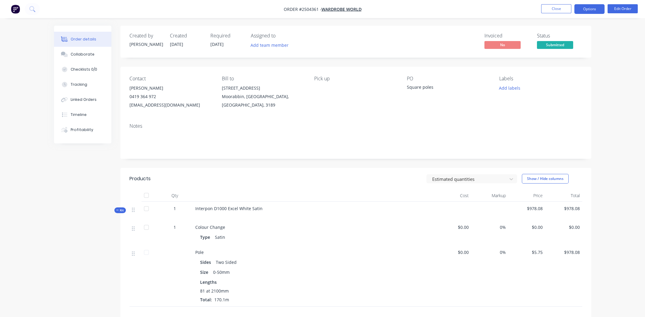
click at [589, 12] on button "Options" at bounding box center [589, 9] width 30 height 10
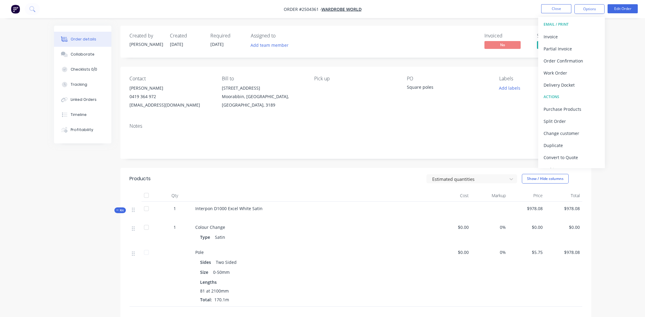
click at [494, 27] on div "Created by [PERSON_NAME] Created [DATE] Required [DATE] Assigned to Add team me…" at bounding box center [355, 42] width 471 height 32
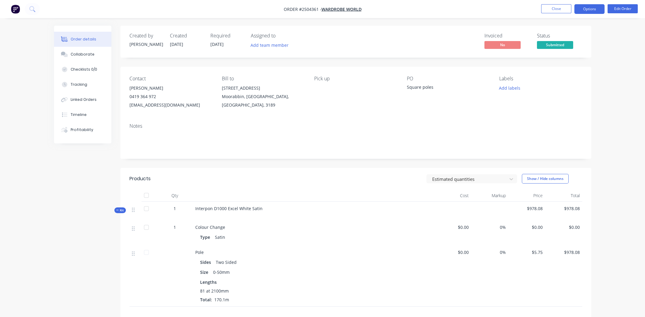
click at [587, 7] on button "Options" at bounding box center [589, 9] width 30 height 10
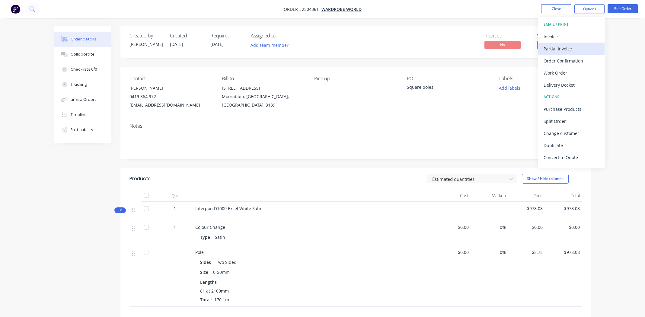
click at [584, 45] on div "Partial Invoice" at bounding box center [571, 48] width 56 height 9
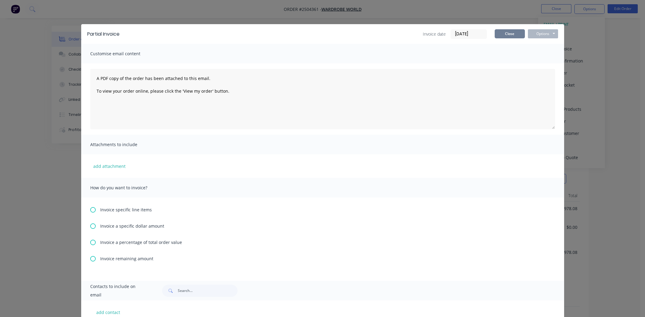
click at [506, 34] on button "Close" at bounding box center [509, 33] width 30 height 9
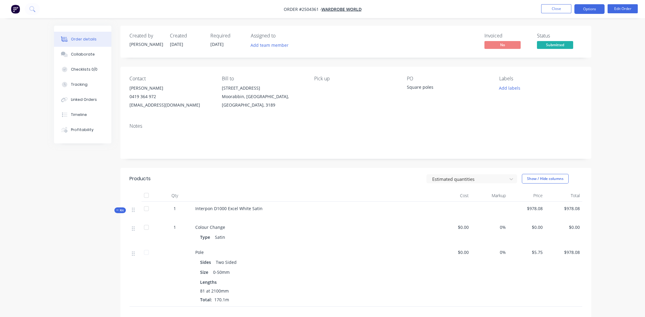
click at [592, 12] on button "Options" at bounding box center [589, 9] width 30 height 10
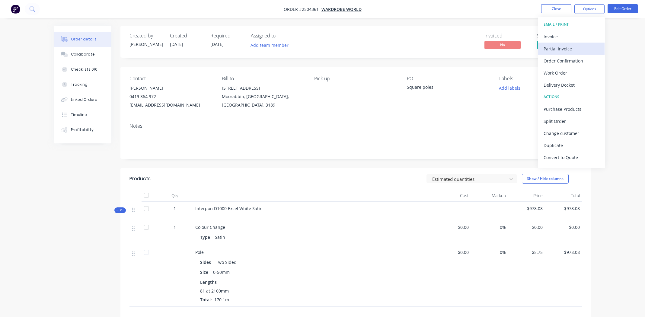
click at [579, 47] on div "Partial Invoice" at bounding box center [571, 48] width 56 height 9
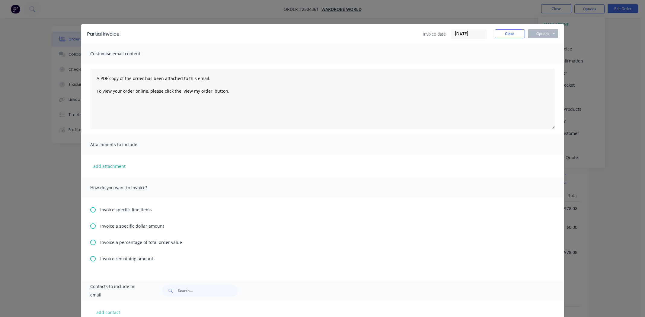
click at [91, 242] on icon at bounding box center [92, 242] width 5 height 5
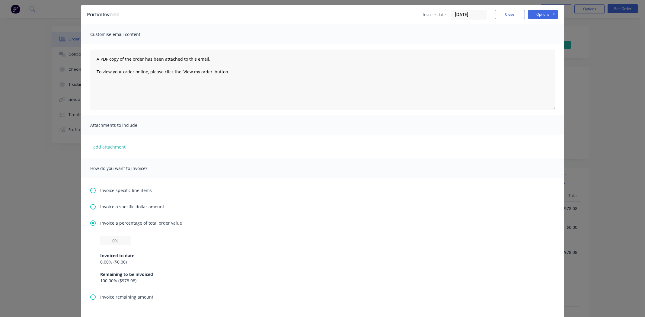
scroll to position [30, 0]
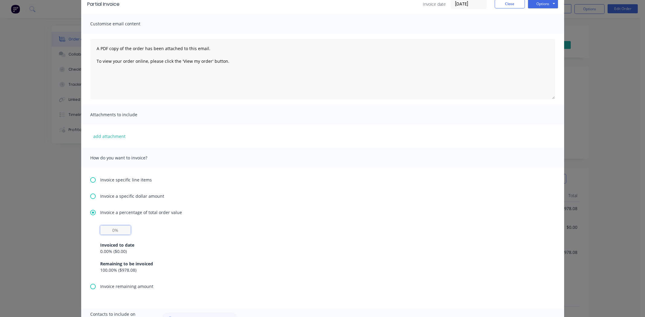
click at [113, 230] on input "text" at bounding box center [115, 229] width 30 height 9
type input "50%"
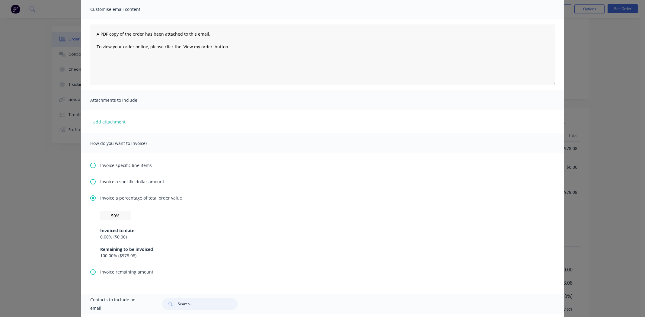
scroll to position [0, 0]
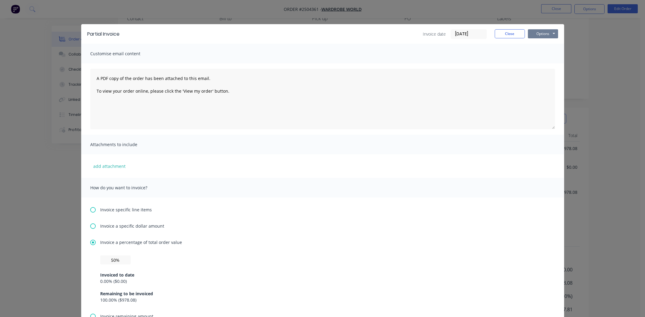
click at [547, 34] on button "Options" at bounding box center [543, 33] width 30 height 9
click at [546, 55] on button "Print" at bounding box center [547, 54] width 39 height 10
click at [505, 35] on button "Close" at bounding box center [509, 33] width 30 height 9
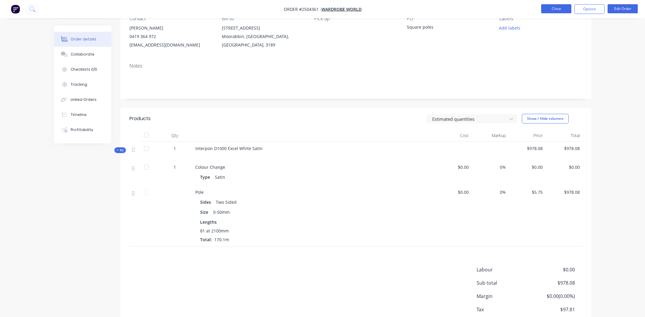
click at [555, 11] on button "Close" at bounding box center [556, 8] width 30 height 9
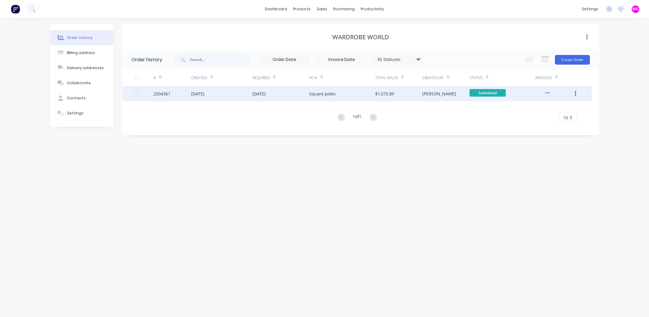
click at [204, 92] on div "[DATE]" at bounding box center [197, 93] width 13 height 6
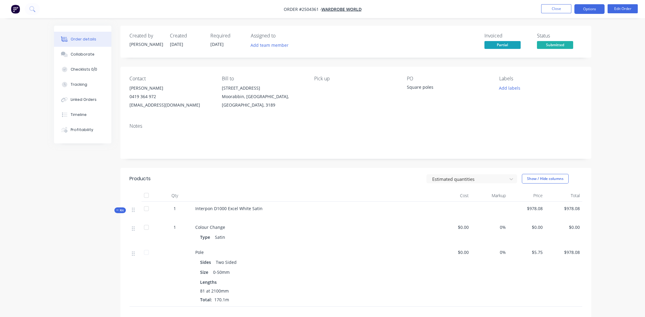
click at [596, 8] on button "Options" at bounding box center [589, 9] width 30 height 10
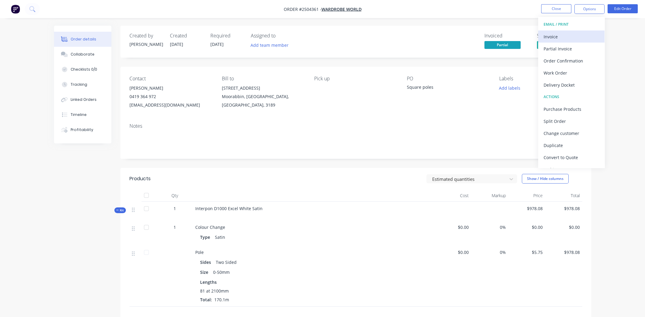
click at [564, 40] on div "Invoice" at bounding box center [571, 36] width 56 height 9
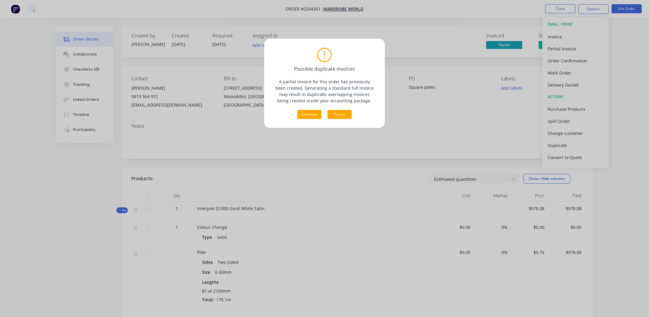
click at [343, 114] on button "Cancel" at bounding box center [340, 114] width 24 height 9
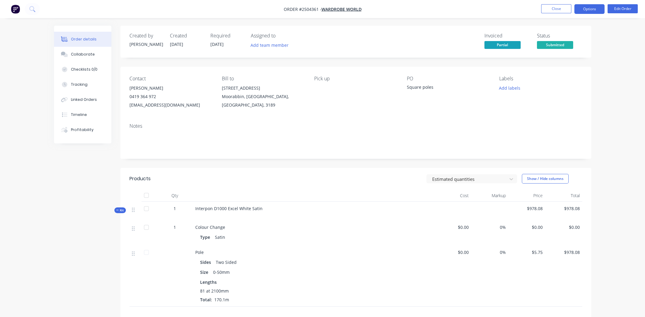
click at [582, 13] on button "Options" at bounding box center [589, 9] width 30 height 10
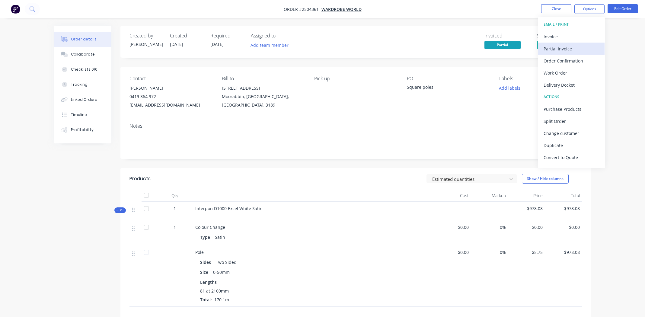
click at [567, 47] on div "Partial Invoice" at bounding box center [571, 48] width 56 height 9
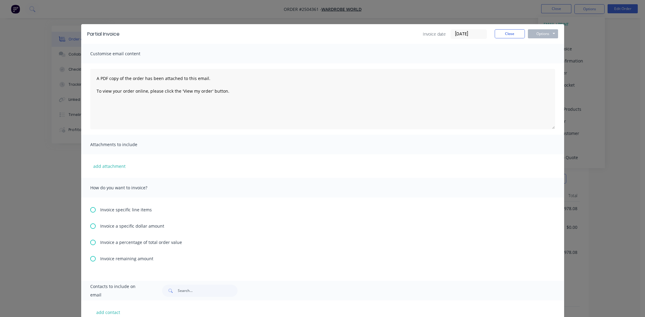
click at [96, 256] on div "Invoice remaining amount" at bounding box center [322, 258] width 465 height 6
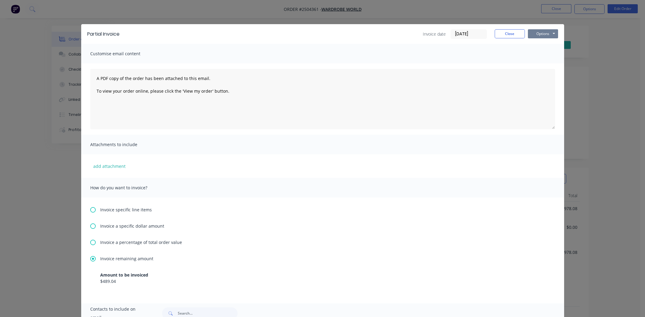
click at [545, 36] on button "Options" at bounding box center [543, 33] width 30 height 9
click at [545, 51] on button "Print" at bounding box center [547, 54] width 39 height 10
click at [506, 33] on button "Close" at bounding box center [509, 33] width 30 height 9
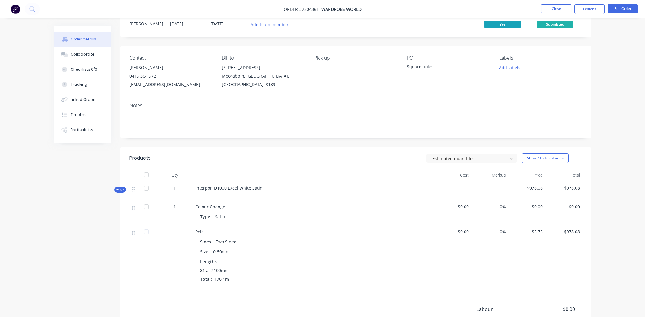
scroll to position [90, 0]
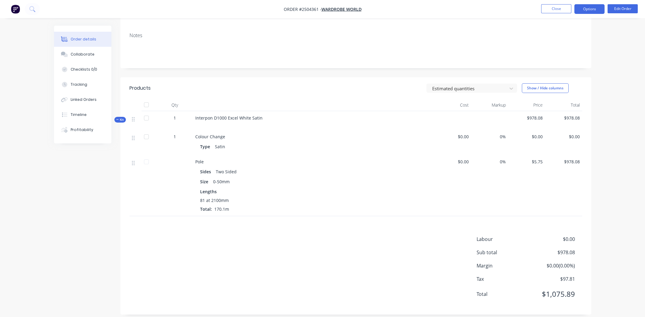
click at [595, 8] on button "Options" at bounding box center [589, 9] width 30 height 10
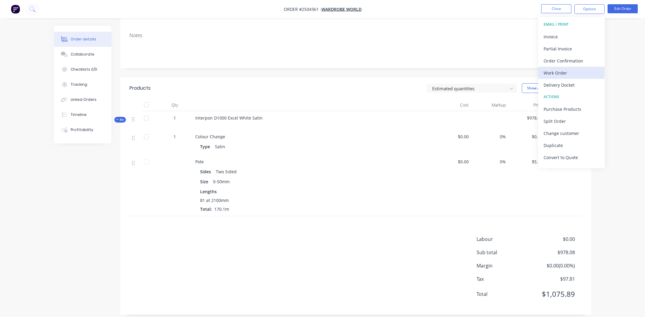
click at [572, 70] on div "Work Order" at bounding box center [571, 72] width 56 height 9
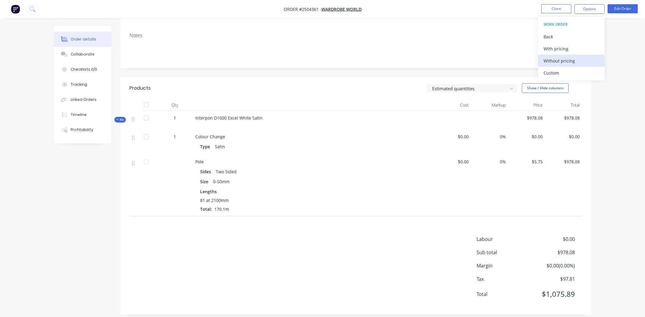
click at [572, 63] on div "Without pricing" at bounding box center [571, 60] width 56 height 9
click at [553, 11] on button "Close" at bounding box center [556, 8] width 30 height 9
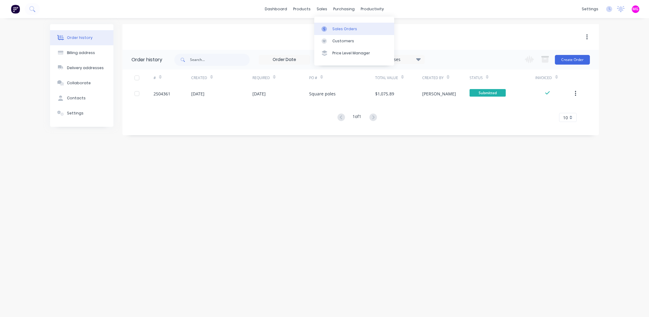
click at [336, 26] on link "Sales Orders" at bounding box center [354, 29] width 80 height 12
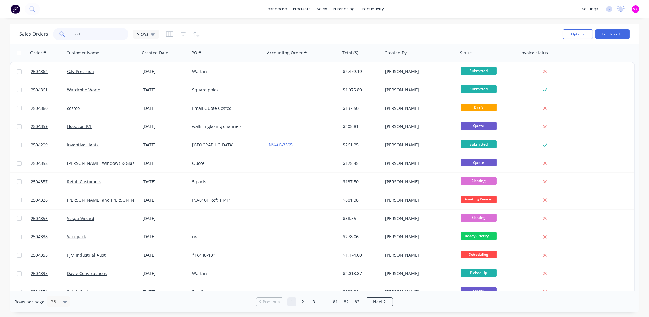
click at [96, 33] on input "text" at bounding box center [99, 34] width 59 height 12
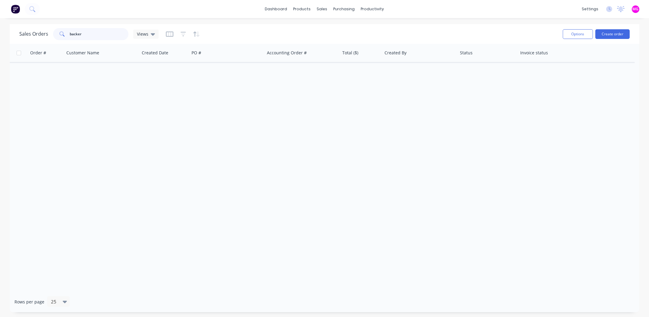
click at [90, 37] on input "backer" at bounding box center [99, 34] width 59 height 12
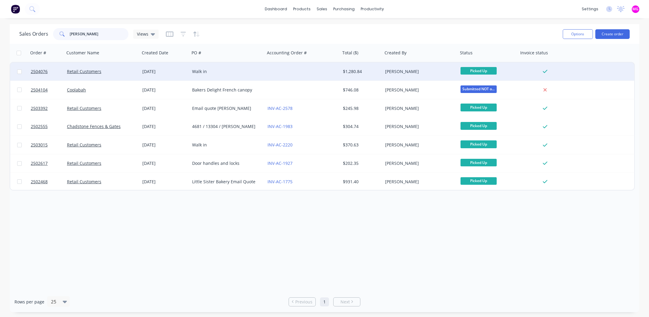
type input "[PERSON_NAME]"
click at [252, 69] on div "Walk in" at bounding box center [225, 71] width 67 height 6
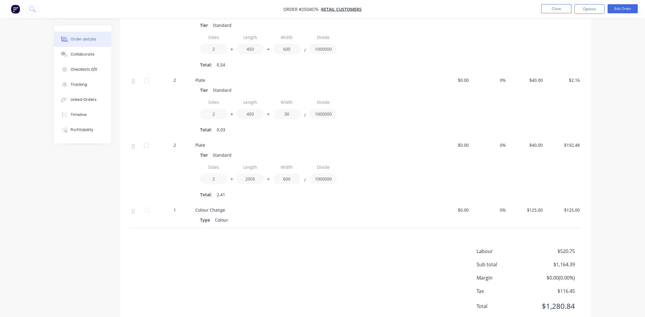
scroll to position [549, 0]
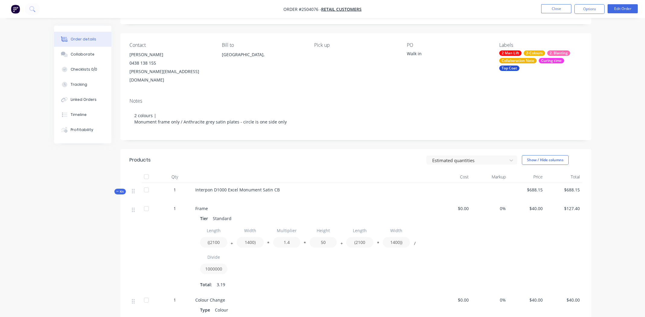
scroll to position [0, 0]
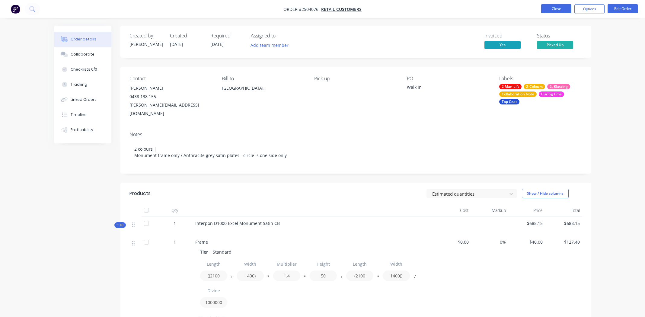
click at [557, 9] on button "Close" at bounding box center [556, 8] width 30 height 9
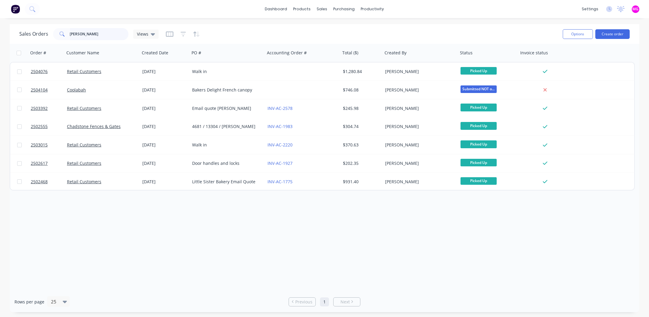
click at [95, 35] on input "[PERSON_NAME]" at bounding box center [99, 34] width 59 height 12
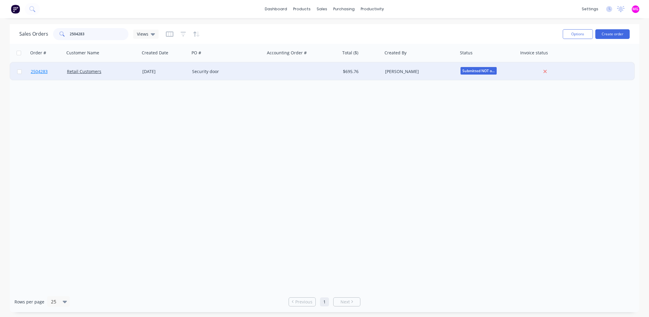
type input "2504283"
click at [40, 70] on span "2504283" at bounding box center [39, 71] width 17 height 6
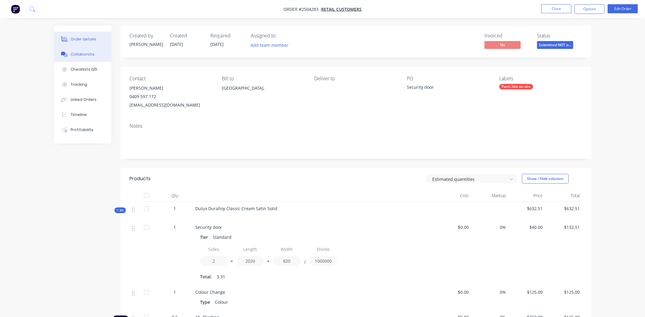
click at [81, 52] on div "Collaborate" at bounding box center [83, 54] width 24 height 5
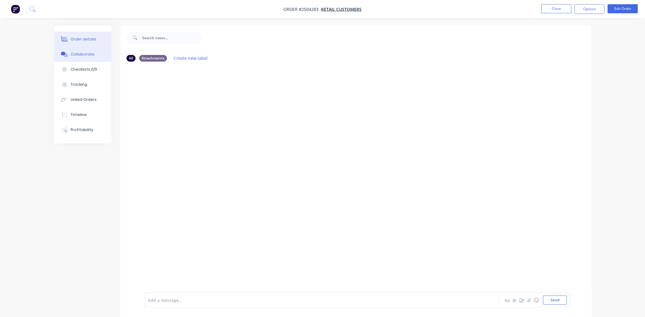
click at [80, 40] on div "Order details" at bounding box center [84, 38] width 26 height 5
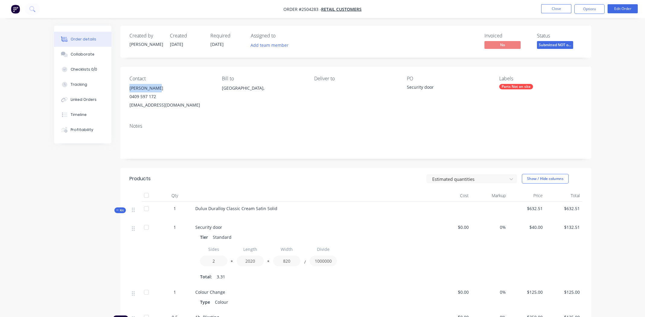
drag, startPoint x: 162, startPoint y: 87, endPoint x: 129, endPoint y: 85, distance: 33.3
click at [129, 85] on div "[PERSON_NAME]" at bounding box center [170, 88] width 83 height 8
copy div "[PERSON_NAME]"
